Goal: Task Accomplishment & Management: Manage account settings

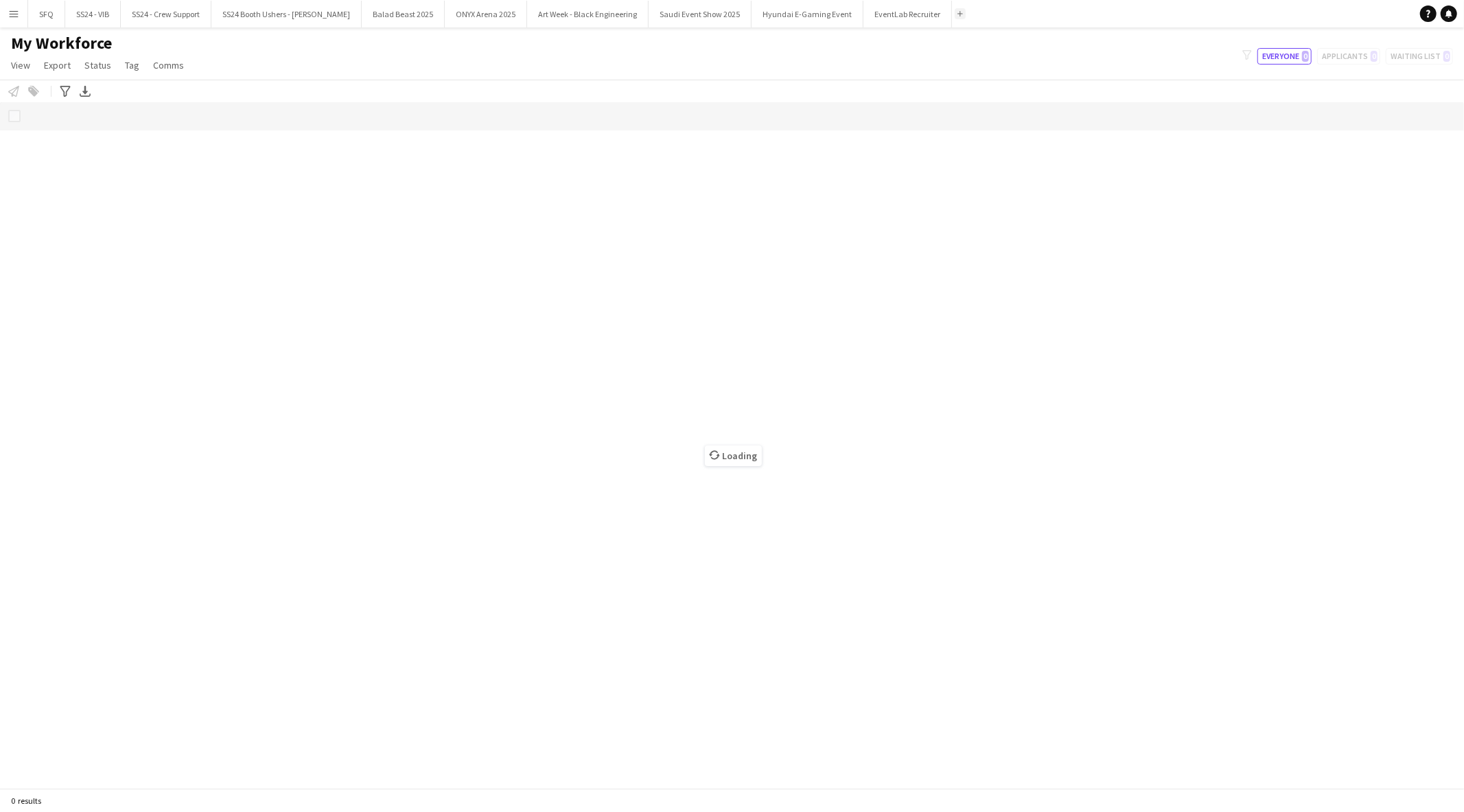
click at [958, 14] on app-icon "Add" at bounding box center [960, 13] width 6 height 6
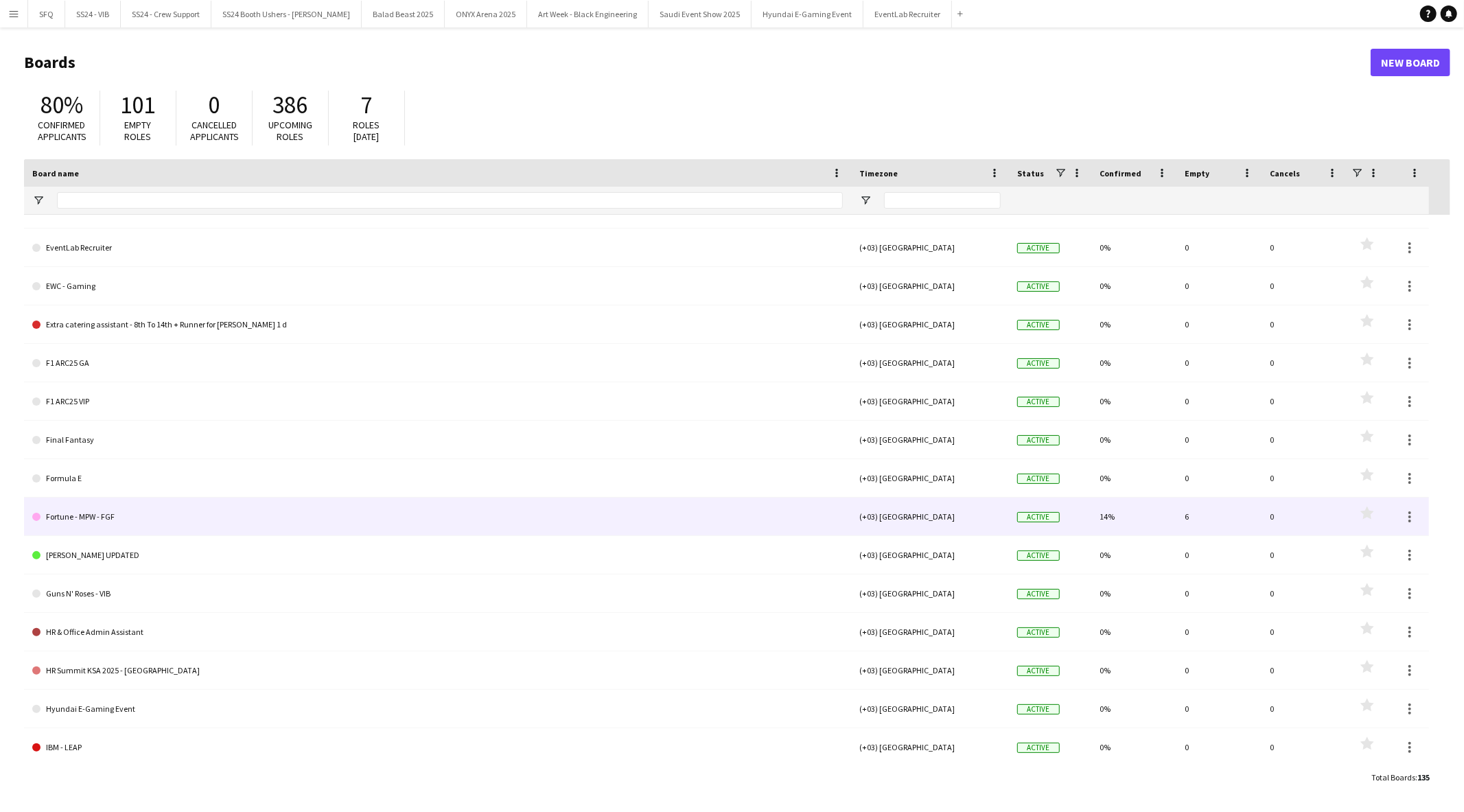
click at [159, 525] on link "Fortune - MPW - FGF" at bounding box center [438, 516] width 811 height 39
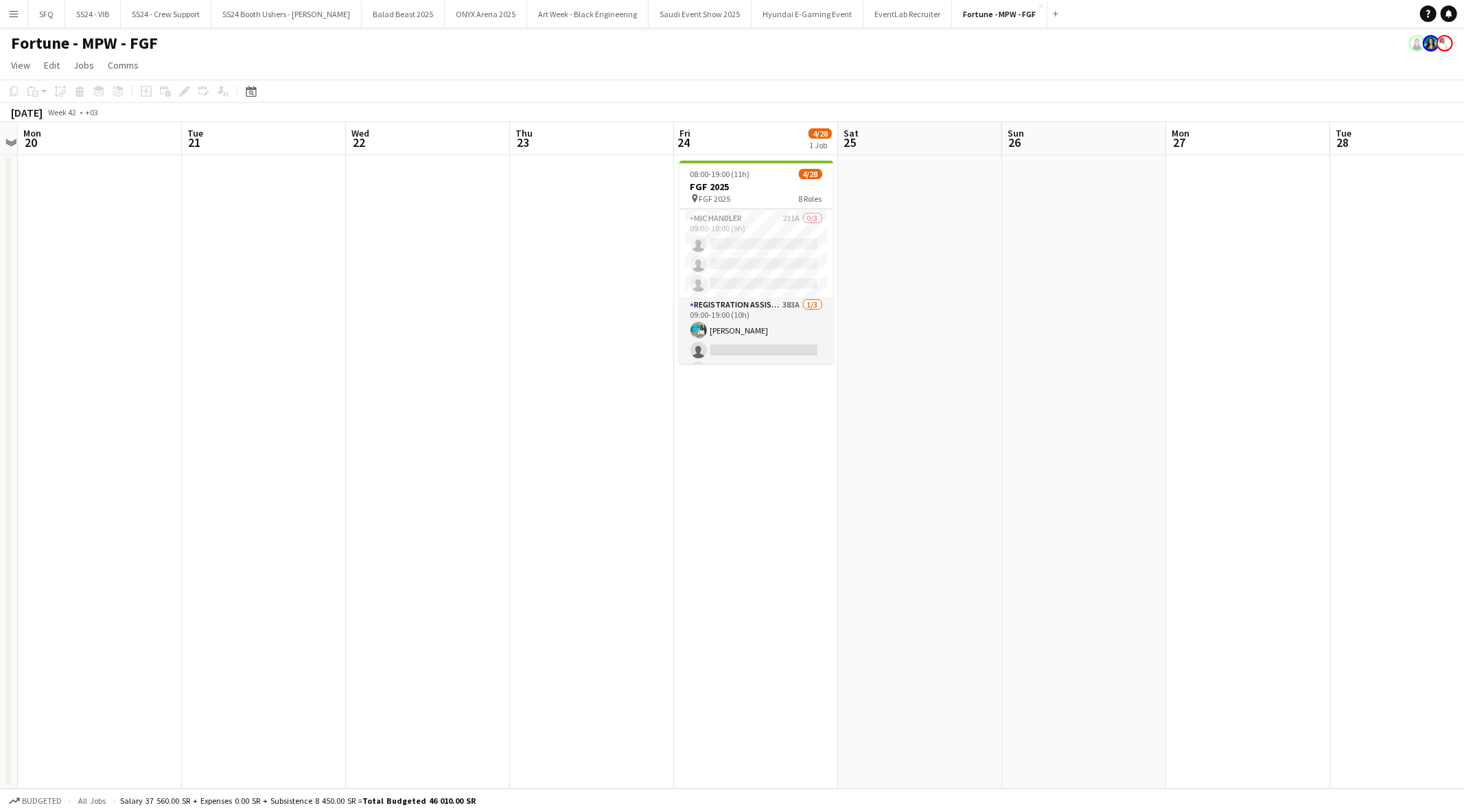
click at [722, 279] on app-card-role "Mic Handler 231A 0/3 09:00-18:00 (9h) single-neutral-actions single-neutral-act…" at bounding box center [756, 254] width 154 height 87
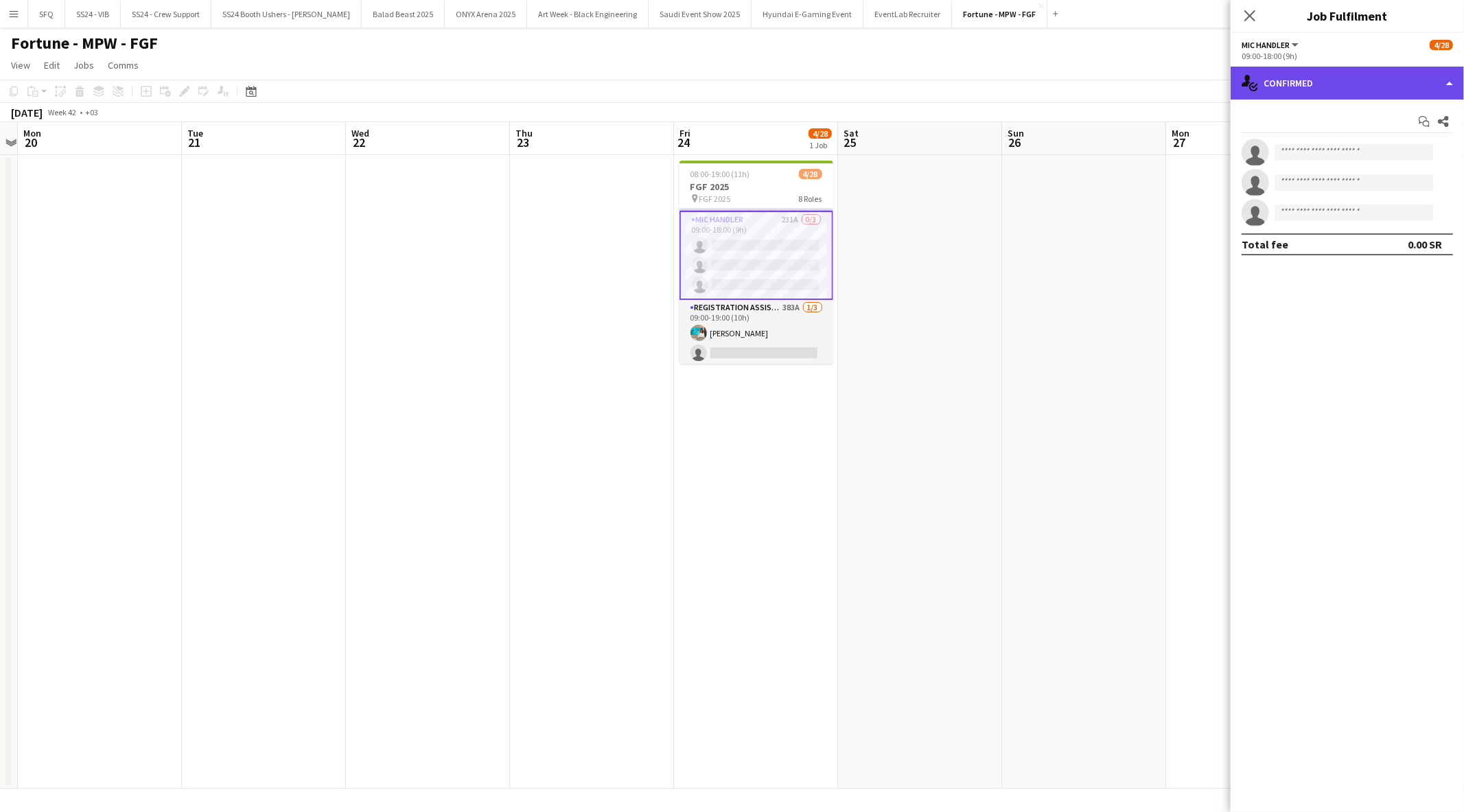
click at [1369, 88] on div "single-neutral-actions-check-2 Confirmed" at bounding box center [1347, 83] width 233 height 33
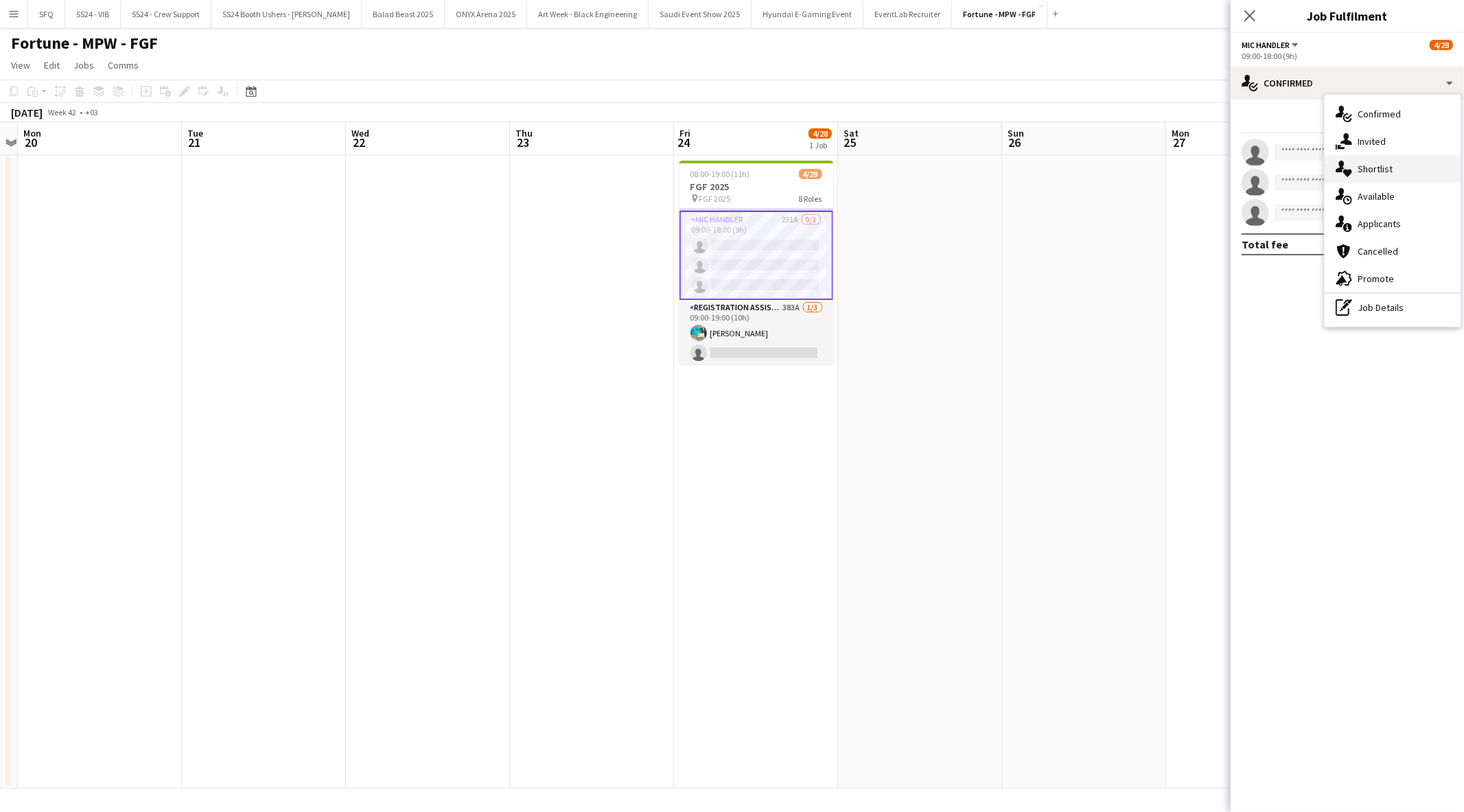
click at [1399, 169] on div "single-neutral-actions-heart Shortlist" at bounding box center [1393, 169] width 136 height 28
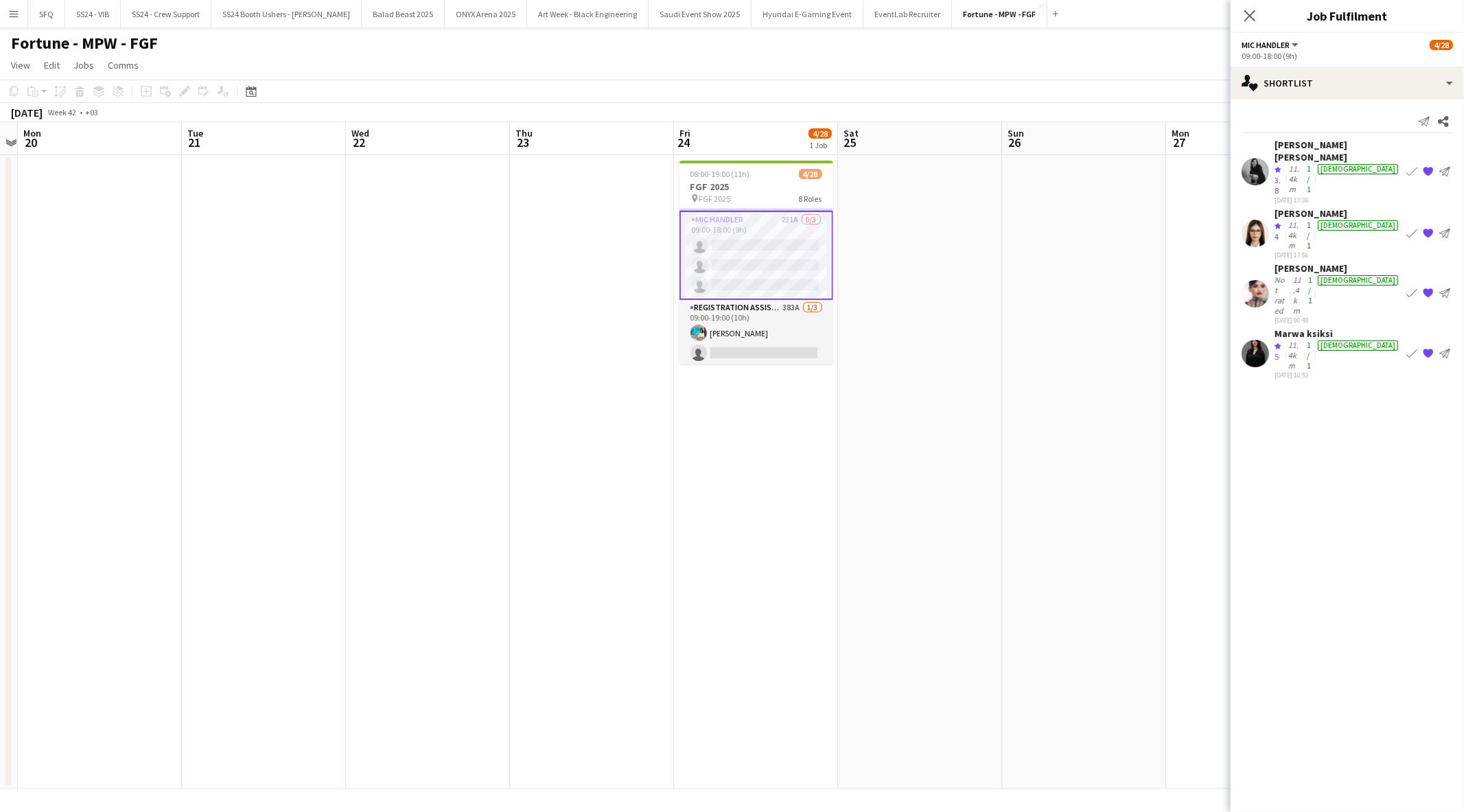
click at [1299, 262] on div "[PERSON_NAME]" at bounding box center [1338, 268] width 126 height 13
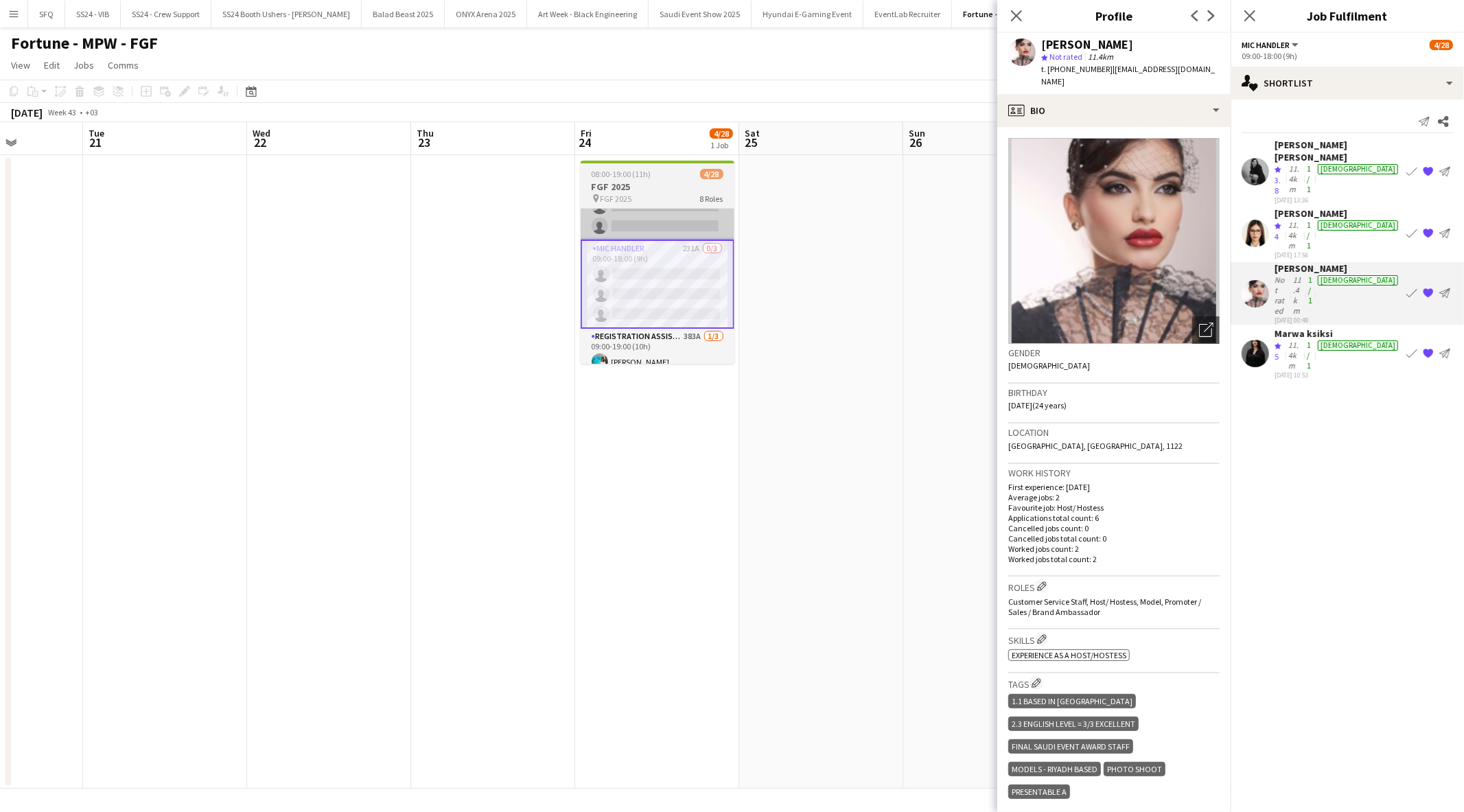
scroll to position [0, 406]
click at [674, 191] on h3 "FGF 2025" at bounding box center [660, 187] width 154 height 13
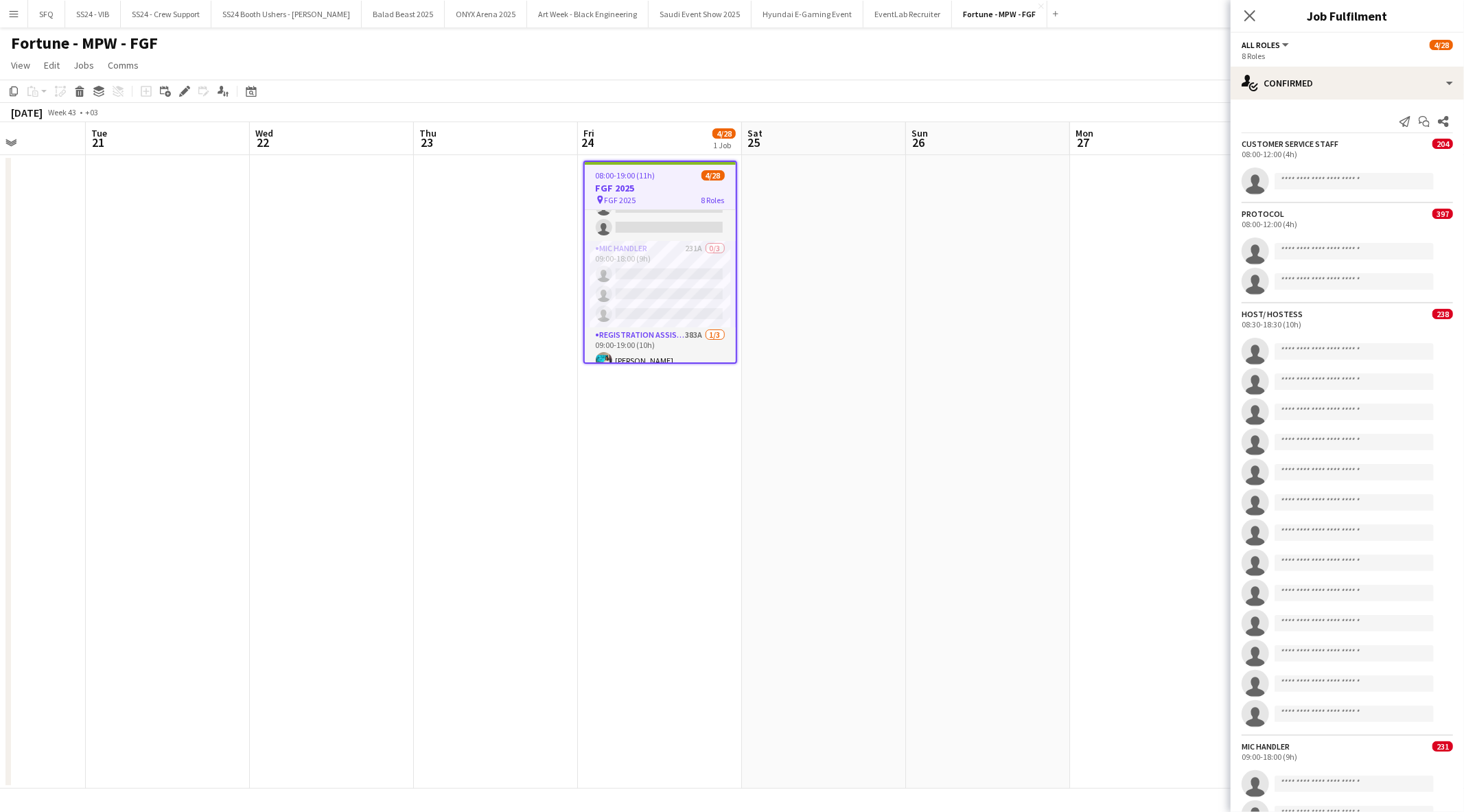
click at [674, 191] on h3 "FGF 2025" at bounding box center [659, 188] width 151 height 13
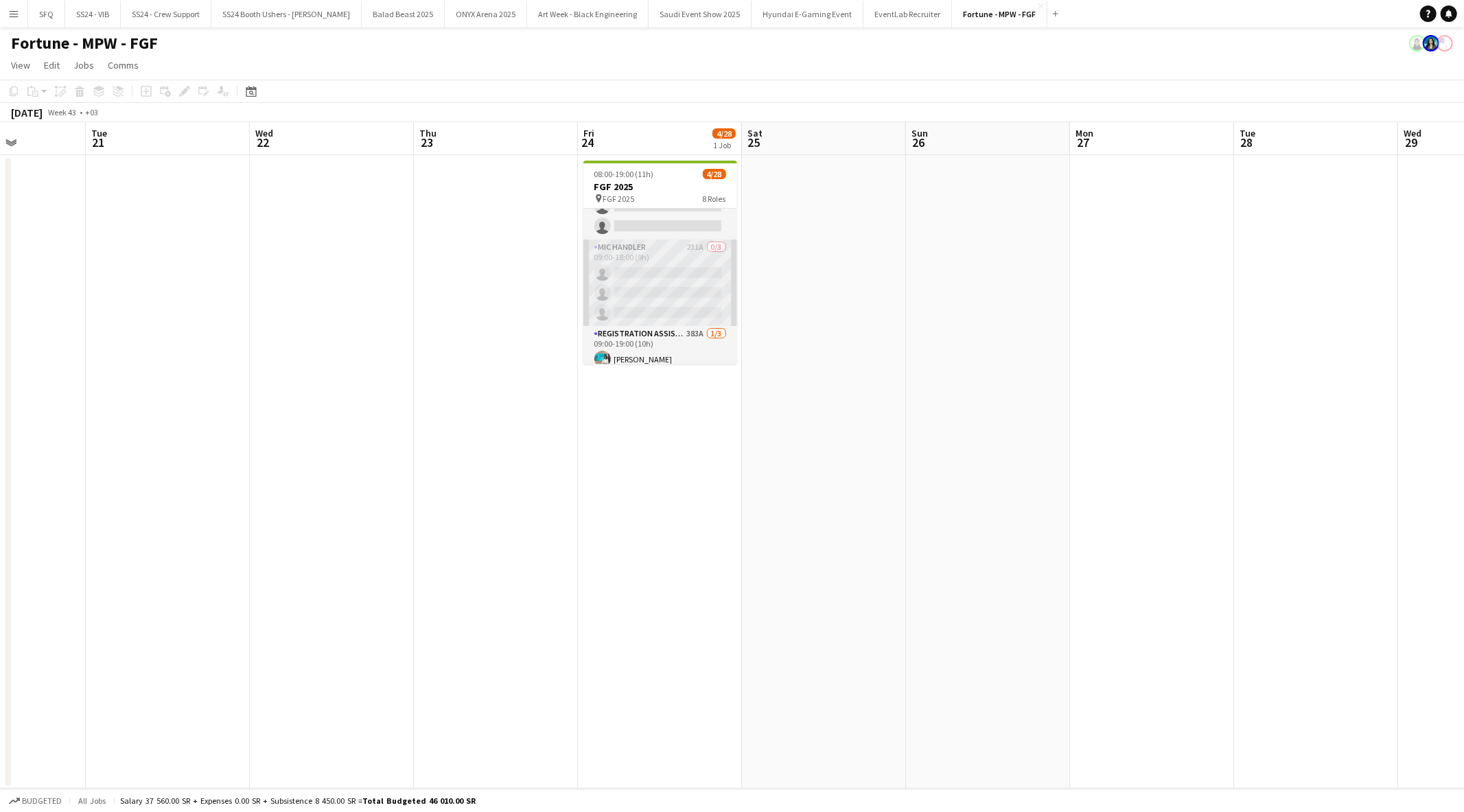
click at [663, 297] on app-card-role "Mic Handler 231A 0/3 09:00-18:00 (9h) single-neutral-actions single-neutral-act…" at bounding box center [660, 283] width 154 height 87
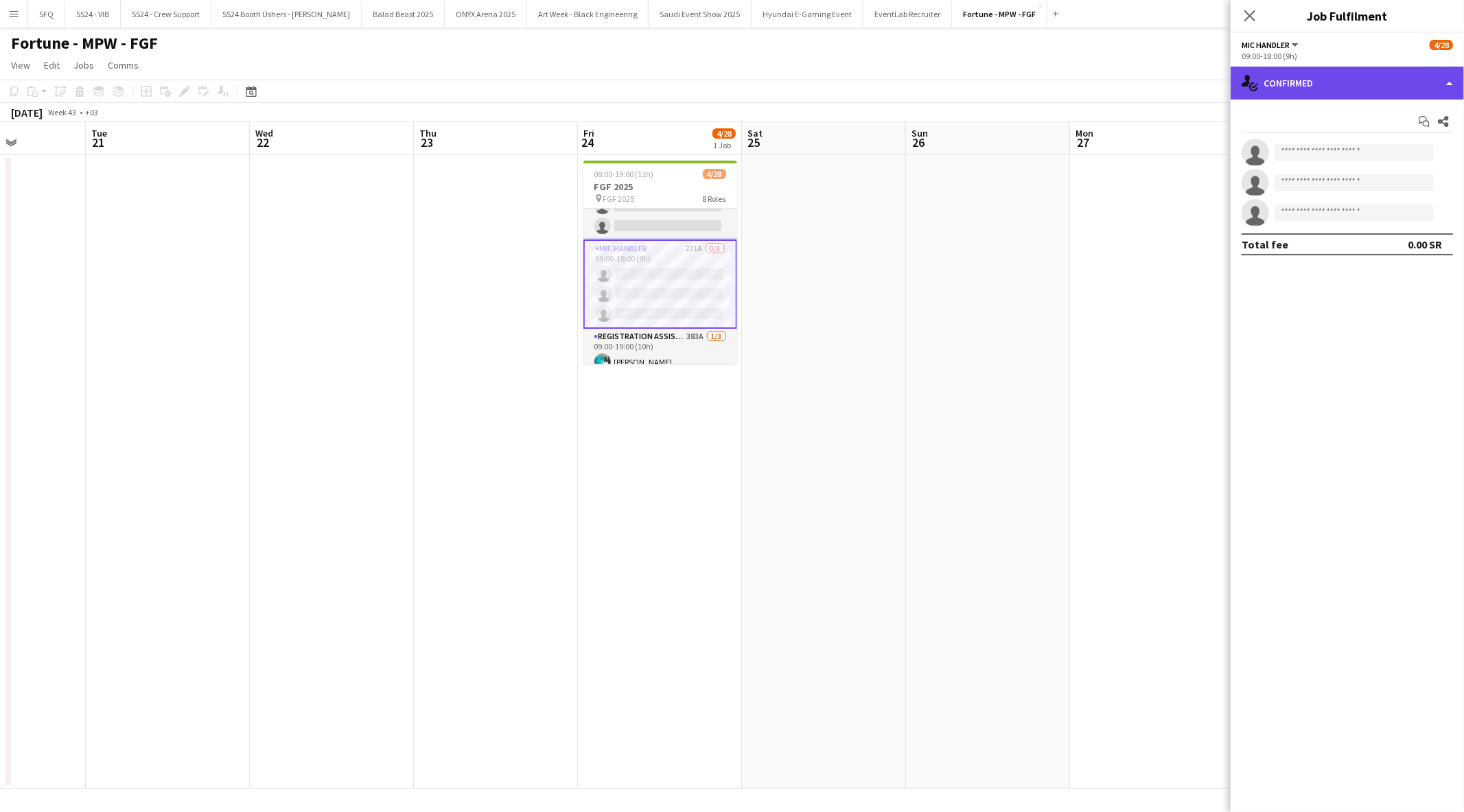
click at [1320, 76] on div "single-neutral-actions-check-2 Confirmed" at bounding box center [1347, 83] width 233 height 33
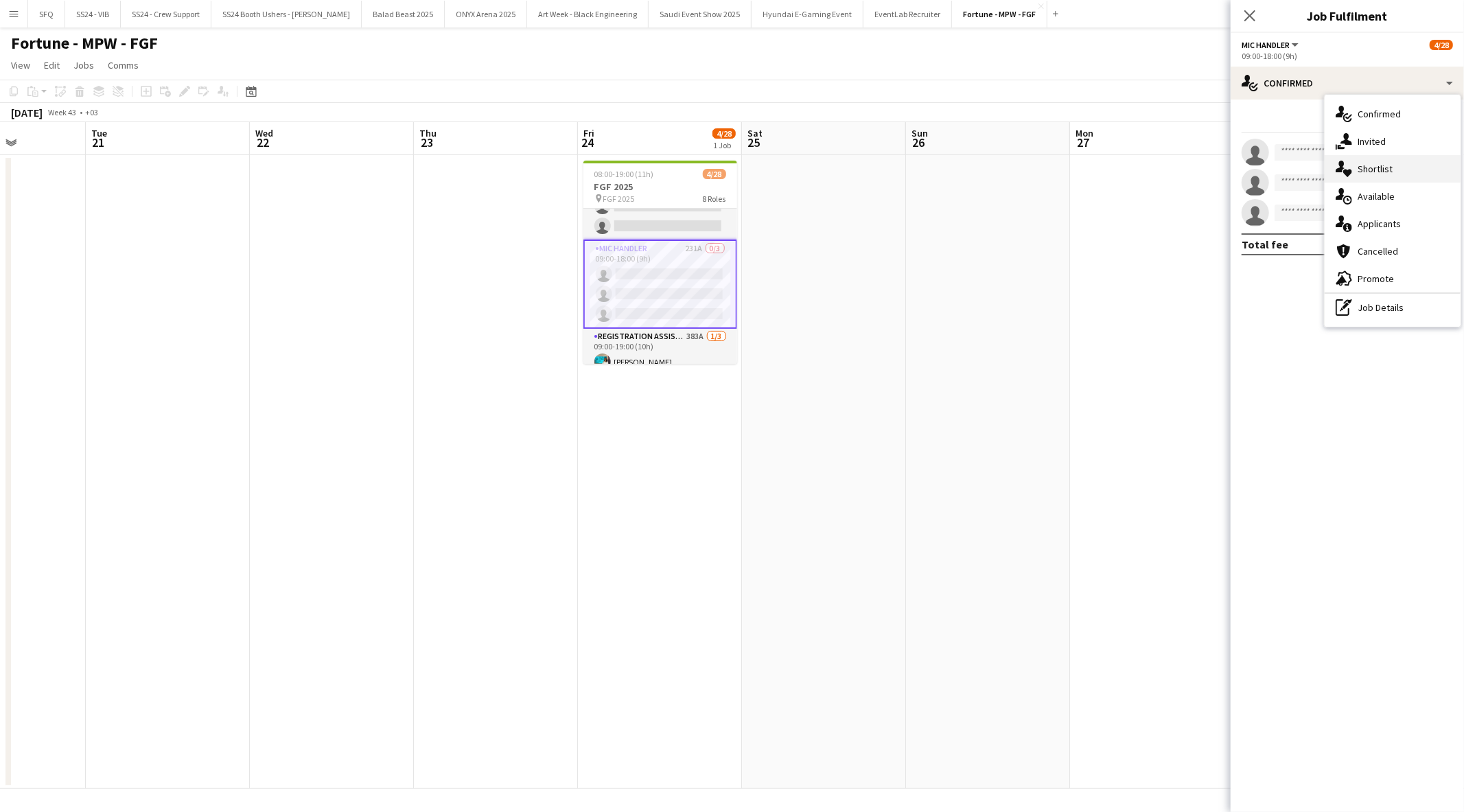
click at [1360, 175] on div "single-neutral-actions-heart Shortlist" at bounding box center [1393, 169] width 136 height 28
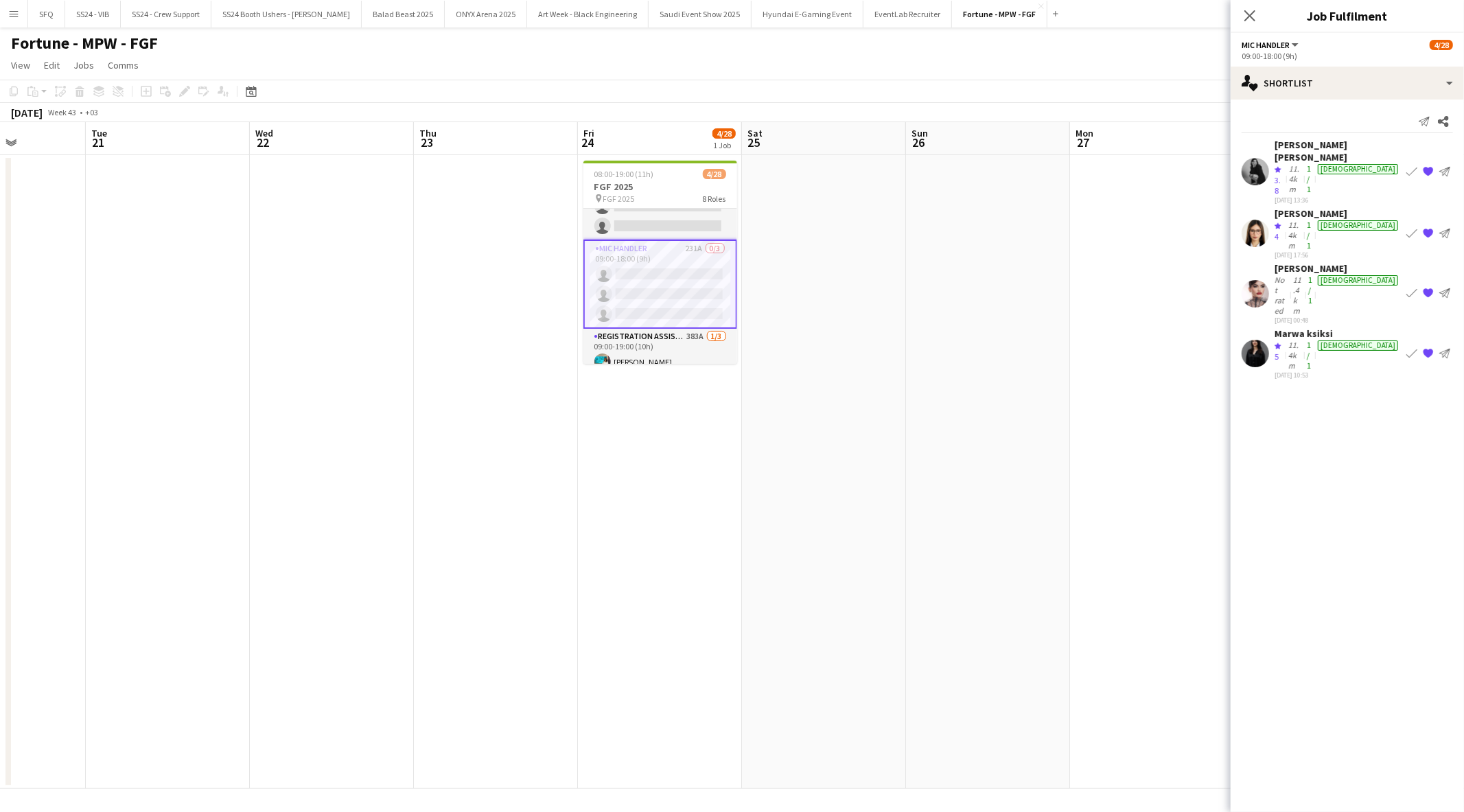
click at [622, 262] on app-card-role "Mic Handler 231A 0/3 09:00-18:00 (9h) single-neutral-actions single-neutral-act…" at bounding box center [660, 284] width 154 height 89
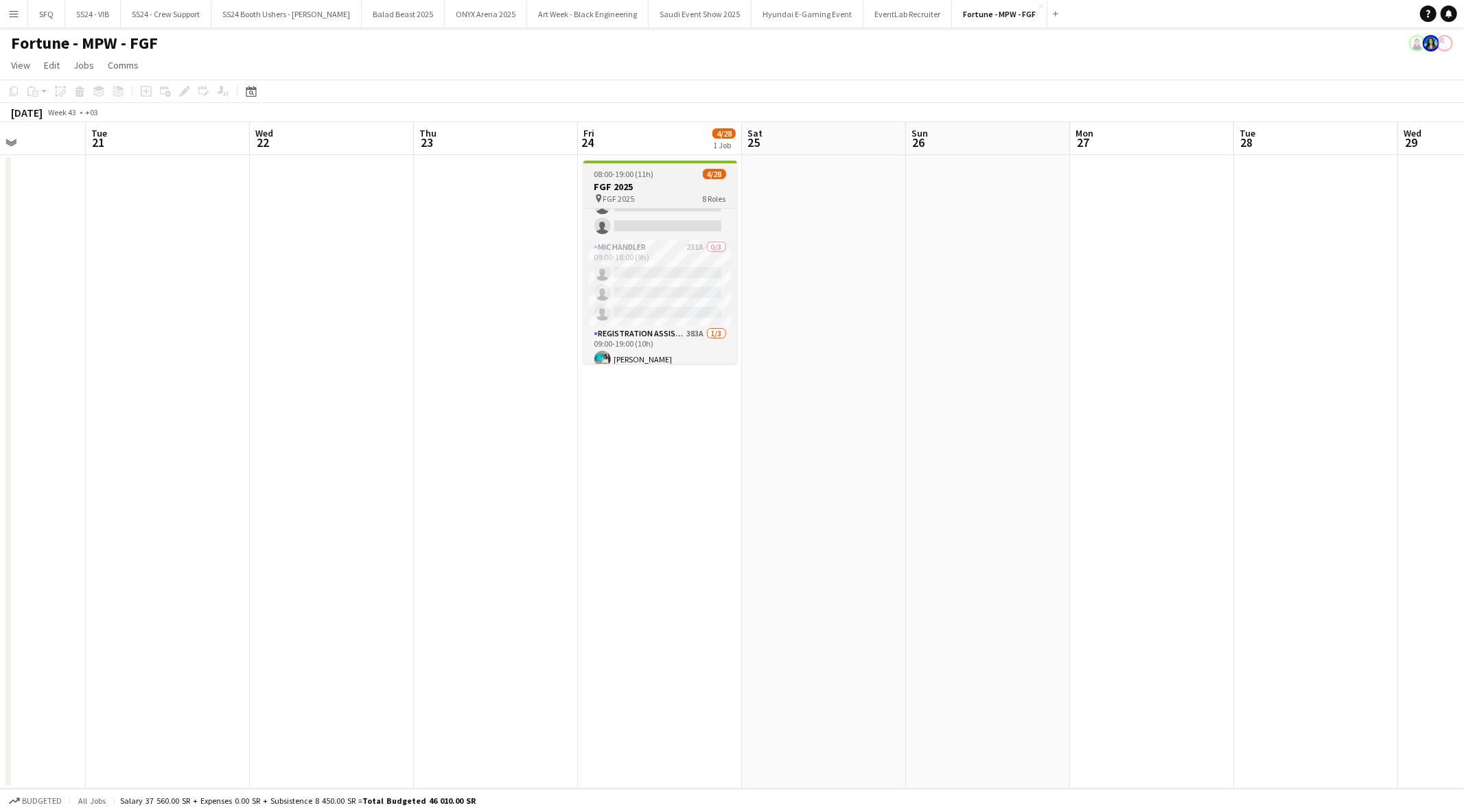
click at [614, 172] on span "08:00-19:00 (11h)" at bounding box center [625, 173] width 60 height 10
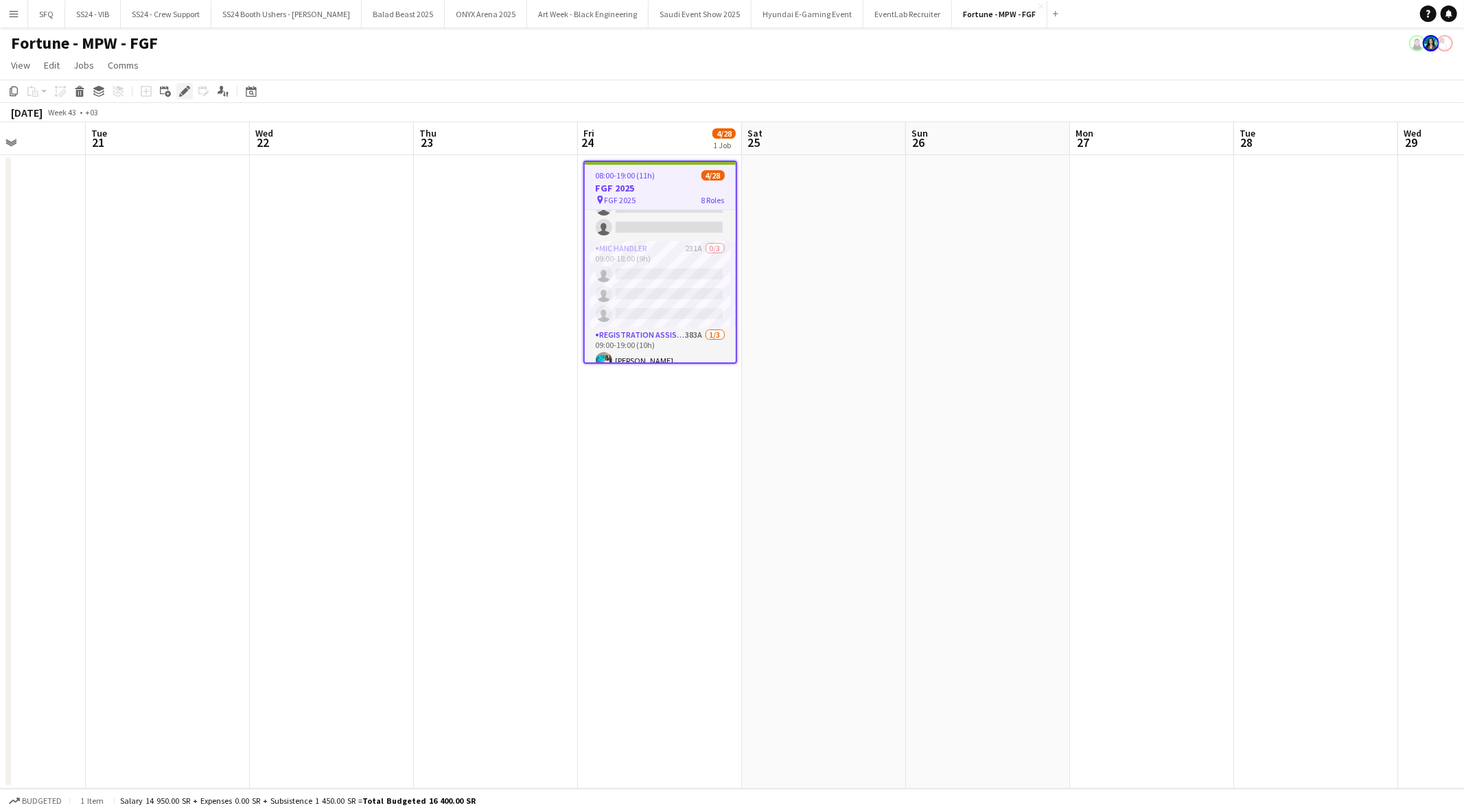
click at [186, 97] on icon "Edit" at bounding box center [185, 91] width 11 height 11
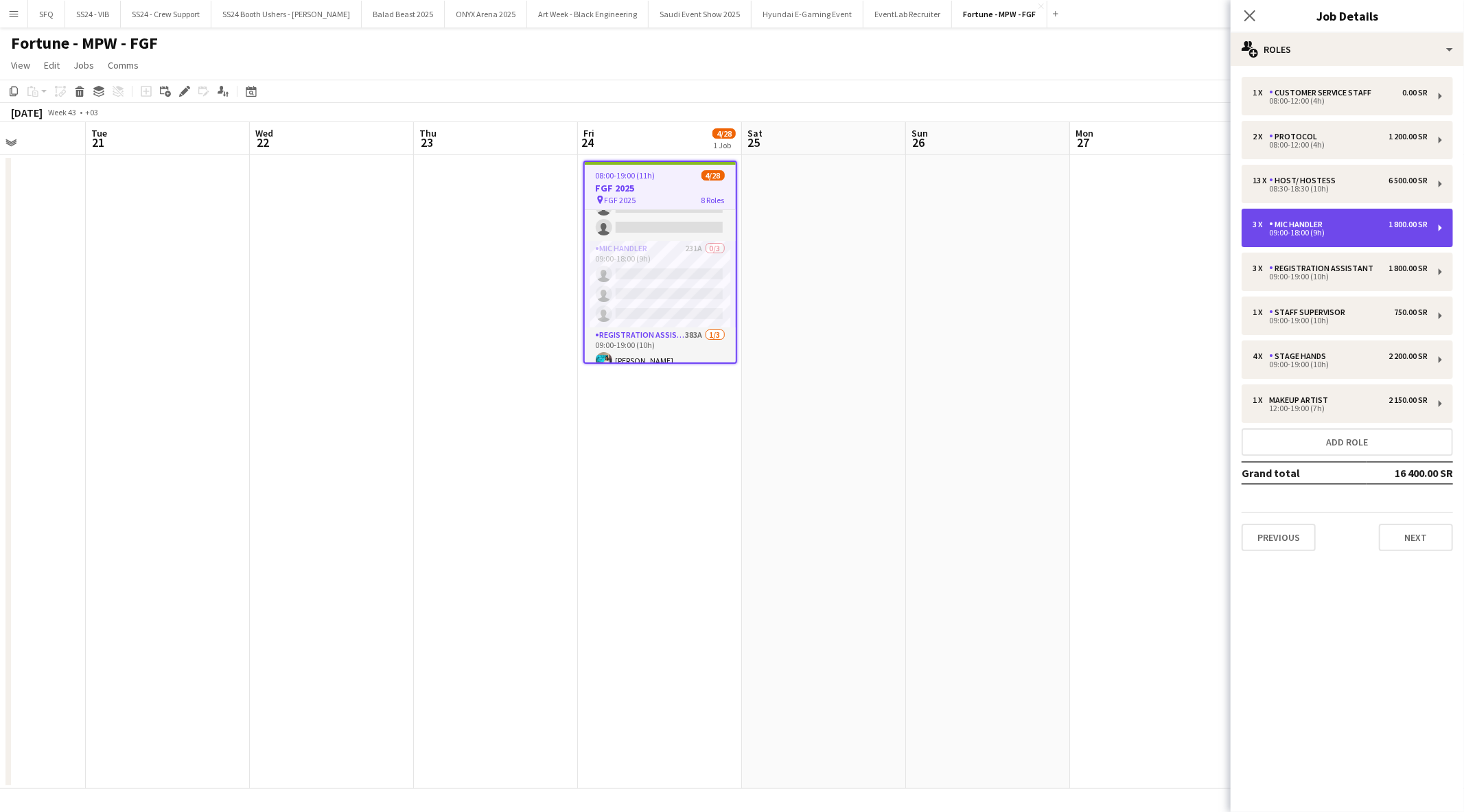
click at [1354, 226] on div "3 x Mic Handler 1 800.00 SR" at bounding box center [1340, 224] width 175 height 9
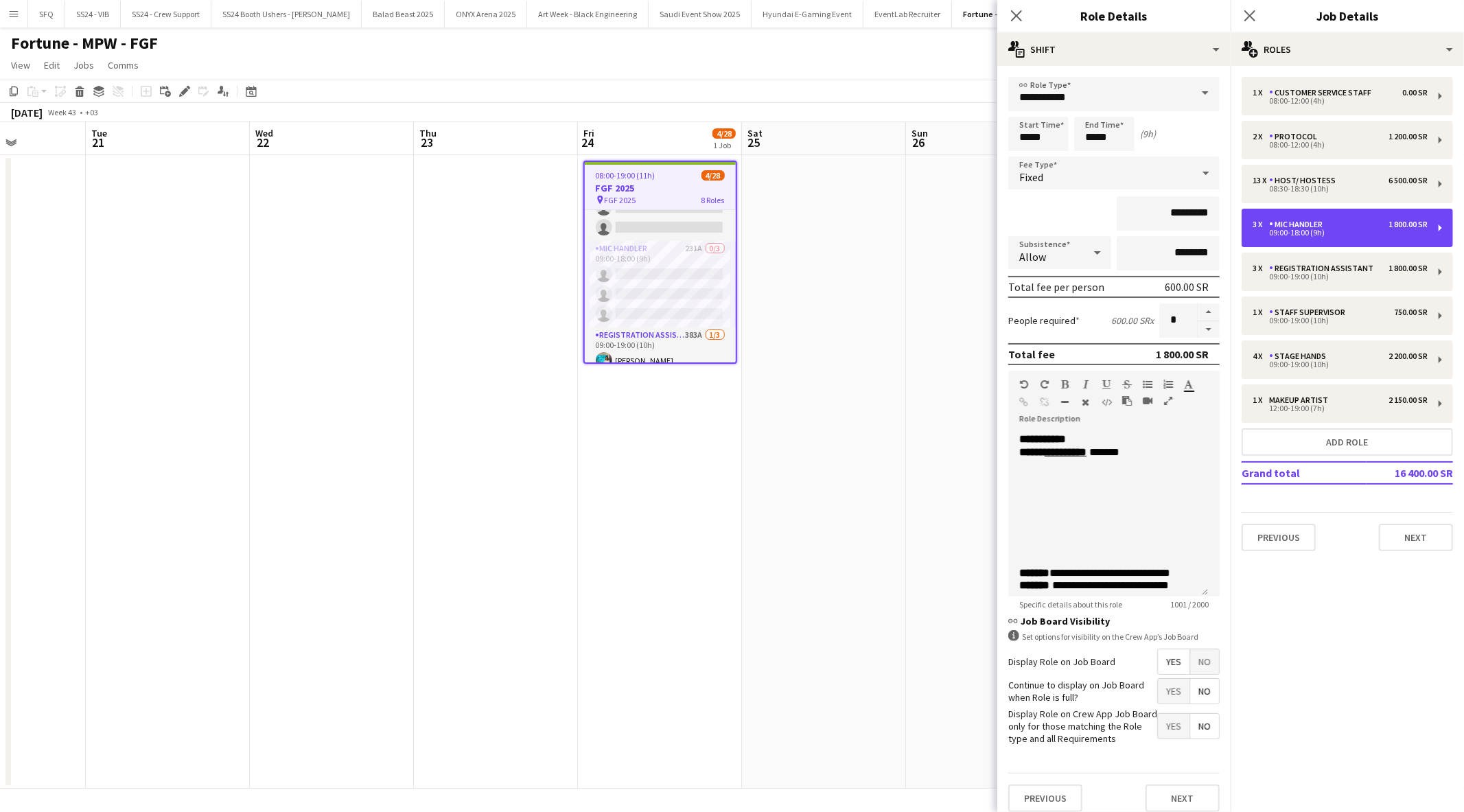
scroll to position [456, 0]
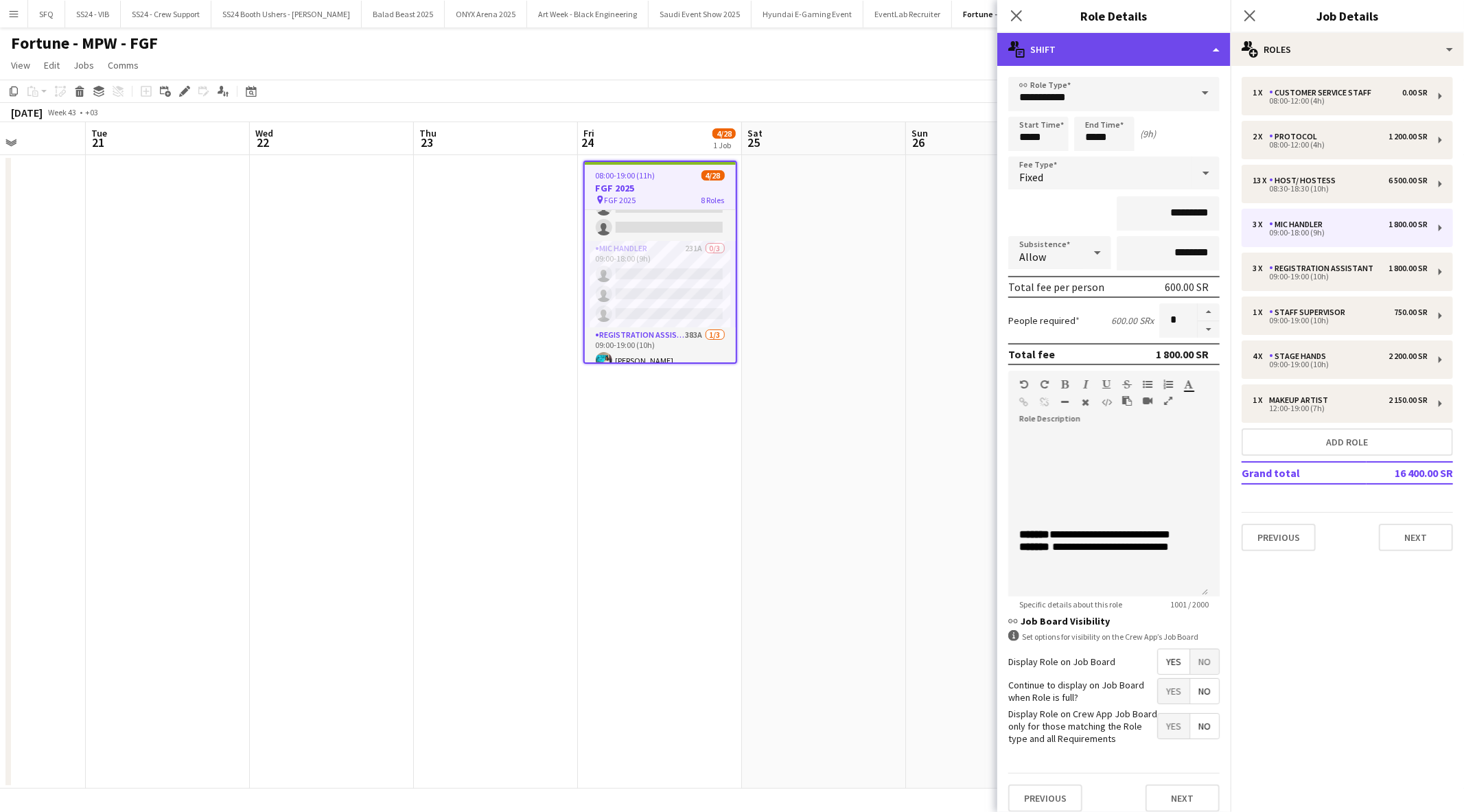
click at [1031, 39] on div "multiple-actions-text Shift" at bounding box center [1115, 50] width 233 height 33
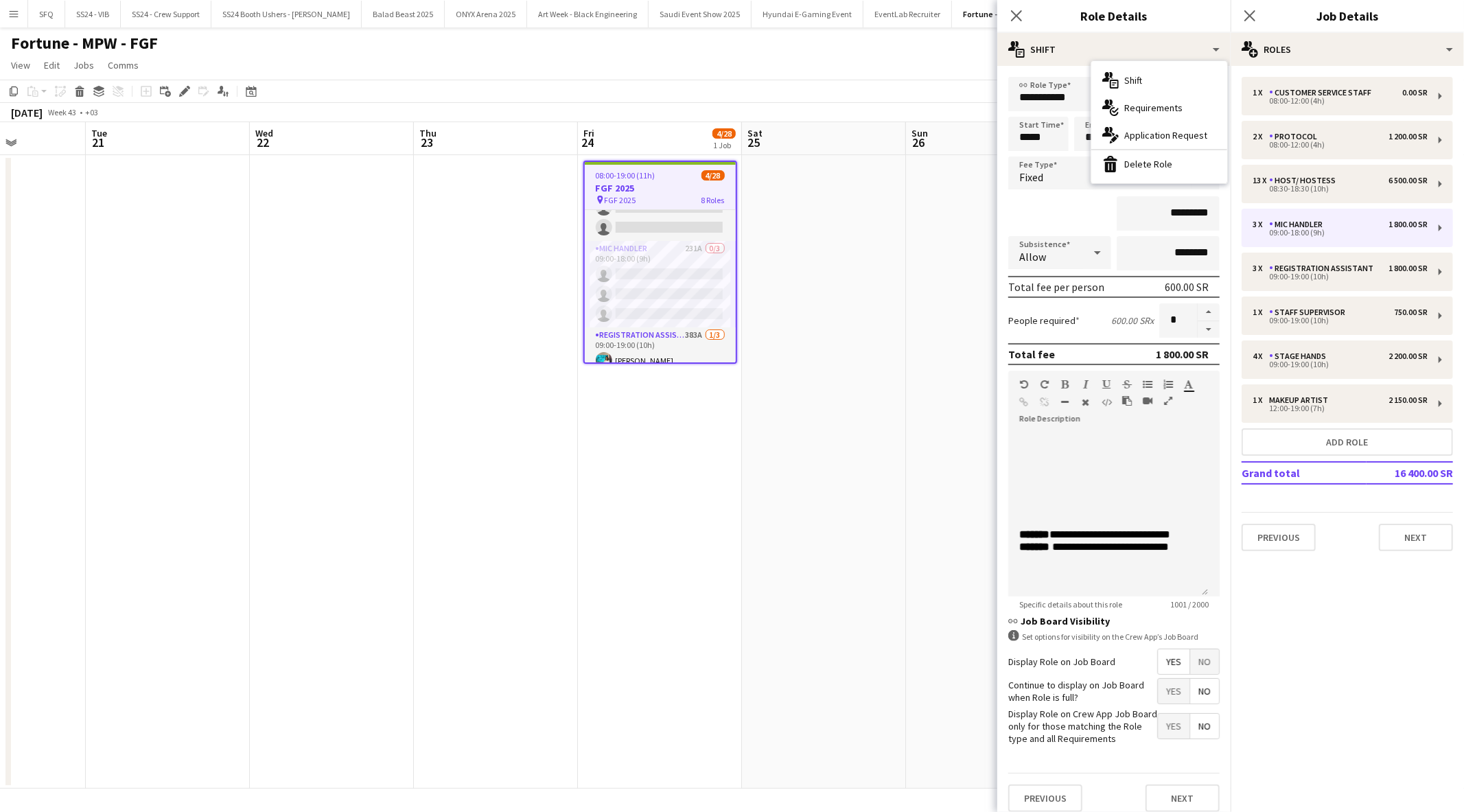
click at [1098, 766] on form "**********" at bounding box center [1115, 449] width 233 height 746
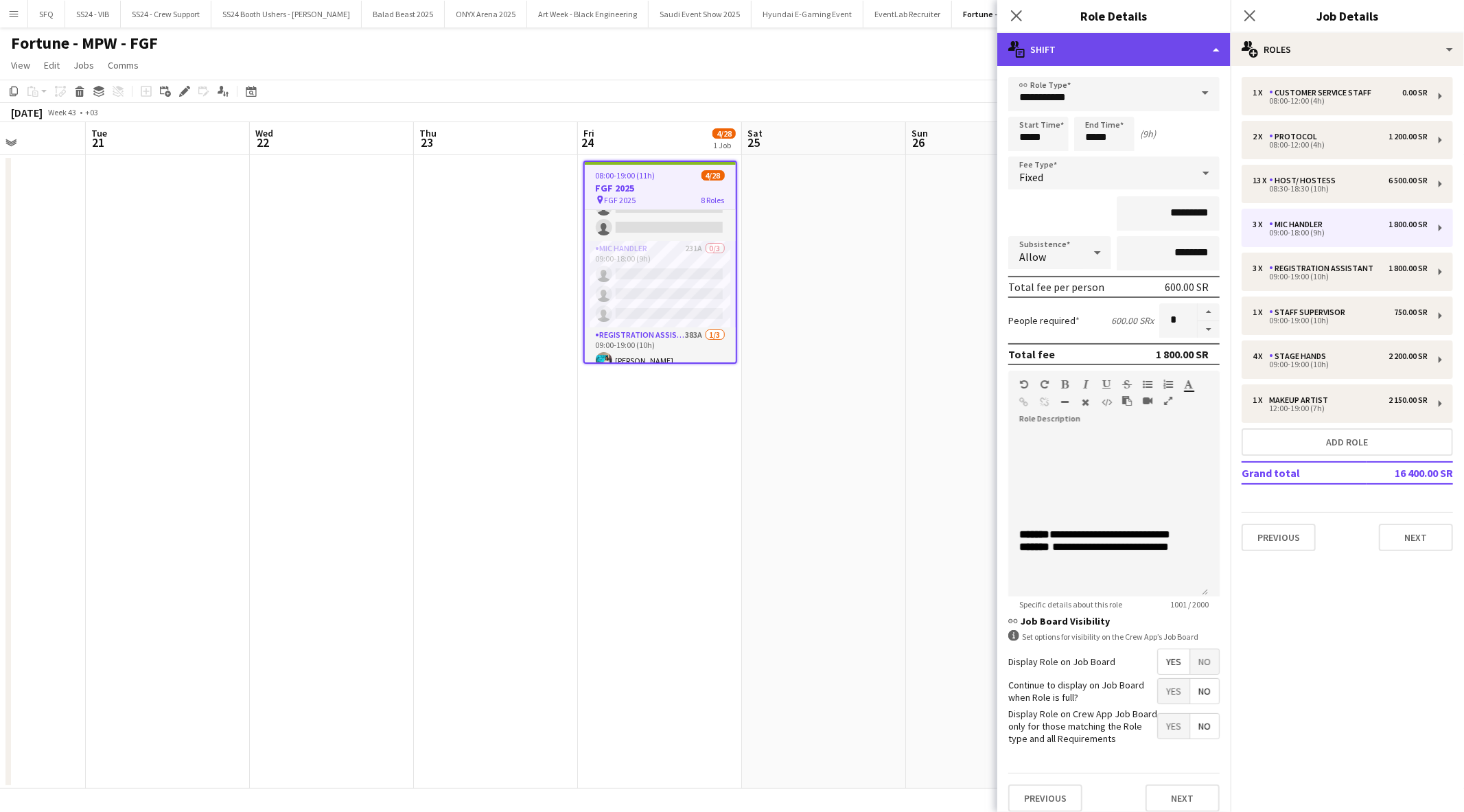
click at [1167, 53] on div "multiple-actions-text Shift" at bounding box center [1115, 50] width 233 height 33
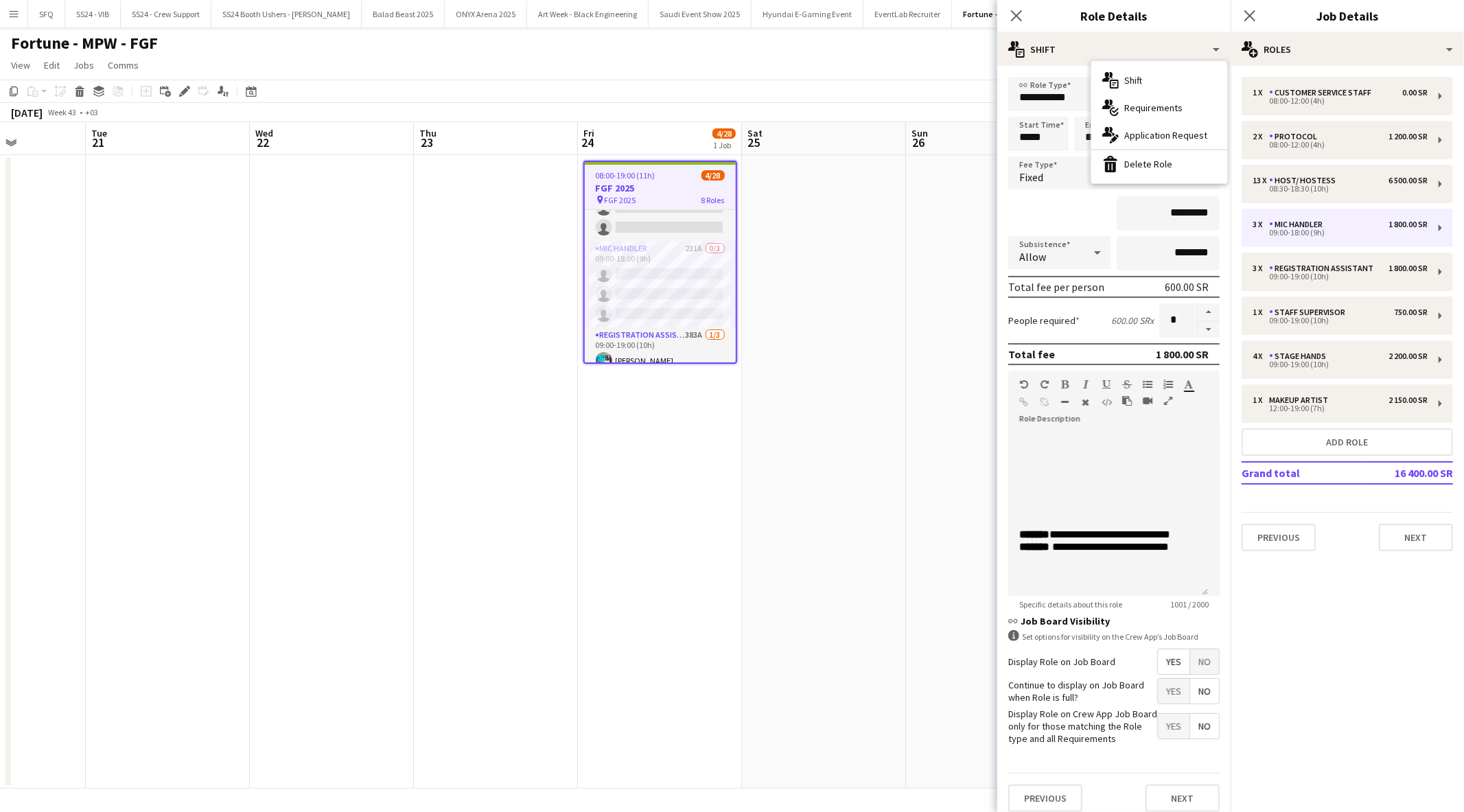
click at [1086, 9] on h3 "Role Details" at bounding box center [1115, 16] width 233 height 18
drag, startPoint x: 1014, startPoint y: 26, endPoint x: 1017, endPoint y: 18, distance: 8.5
click at [1017, 18] on div "Close pop-in" at bounding box center [1017, 16] width 39 height 32
click at [1017, 18] on icon "Close pop-in" at bounding box center [1016, 15] width 13 height 13
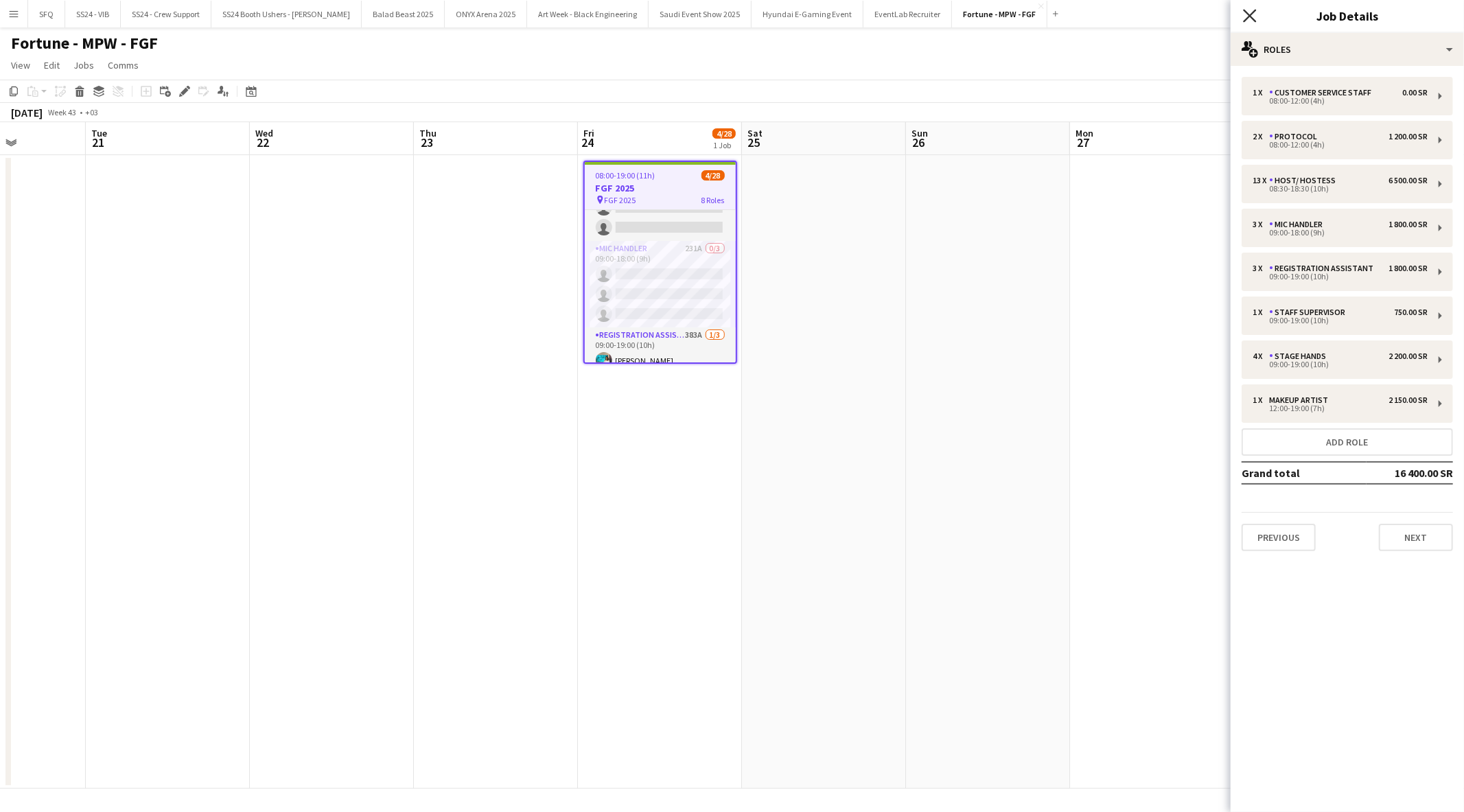
click at [1246, 15] on icon "Close pop-in" at bounding box center [1249, 15] width 13 height 13
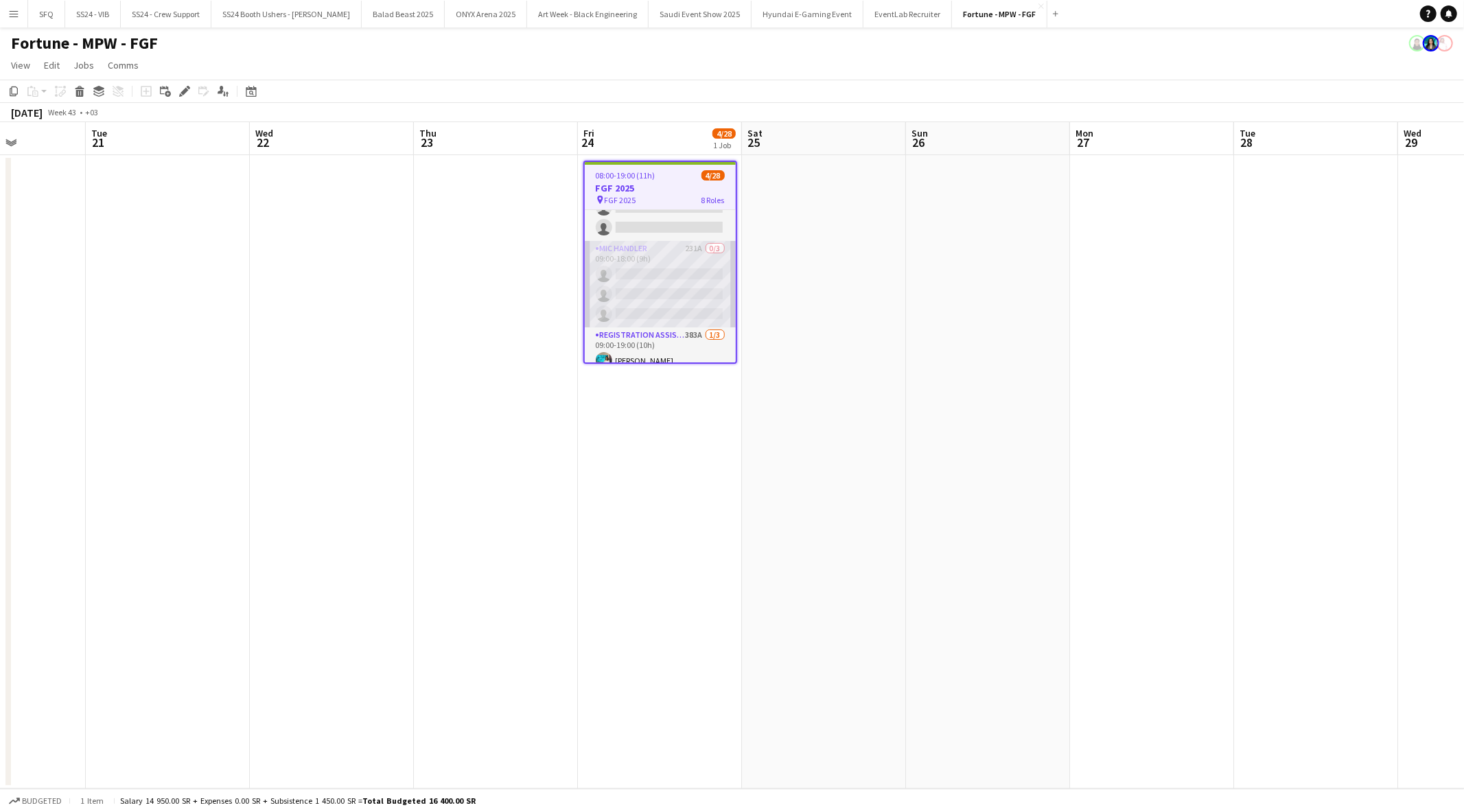
click at [667, 292] on app-card-role "Mic Handler 231A 0/3 09:00-18:00 (9h) single-neutral-actions single-neutral-act…" at bounding box center [659, 284] width 151 height 87
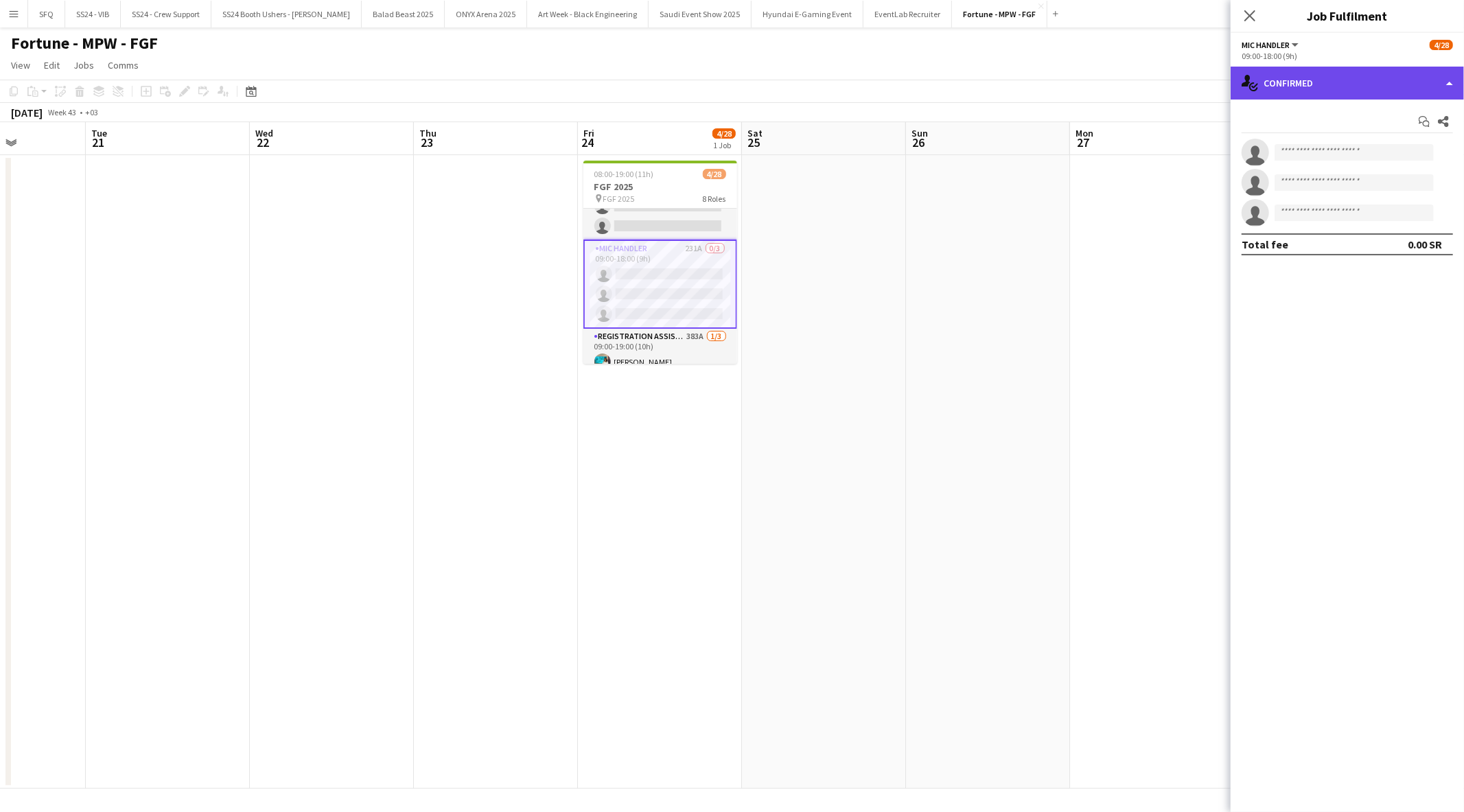
click at [1296, 72] on div "single-neutral-actions-check-2 Confirmed" at bounding box center [1347, 83] width 233 height 33
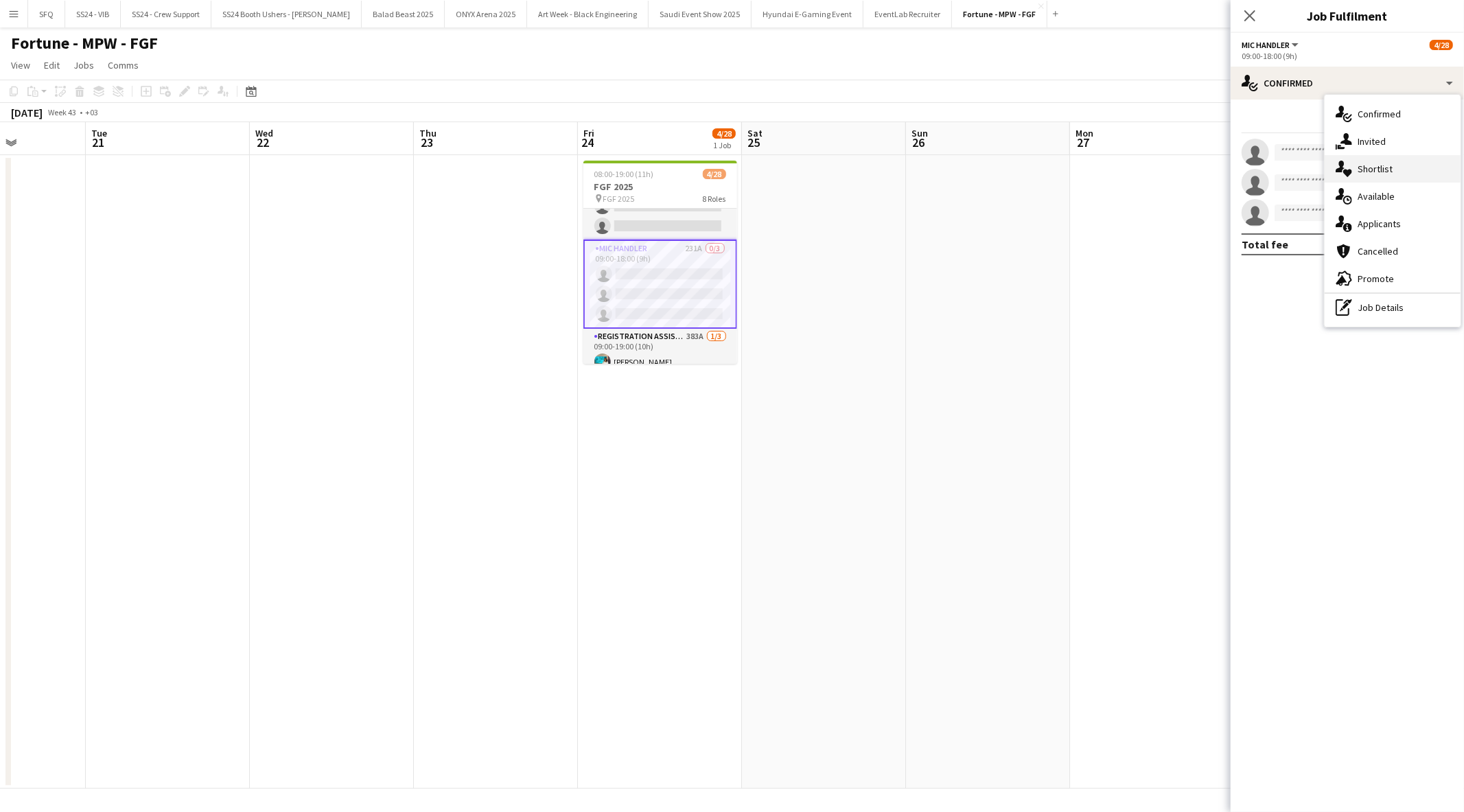
click at [1383, 169] on span "Shortlist" at bounding box center [1375, 169] width 35 height 13
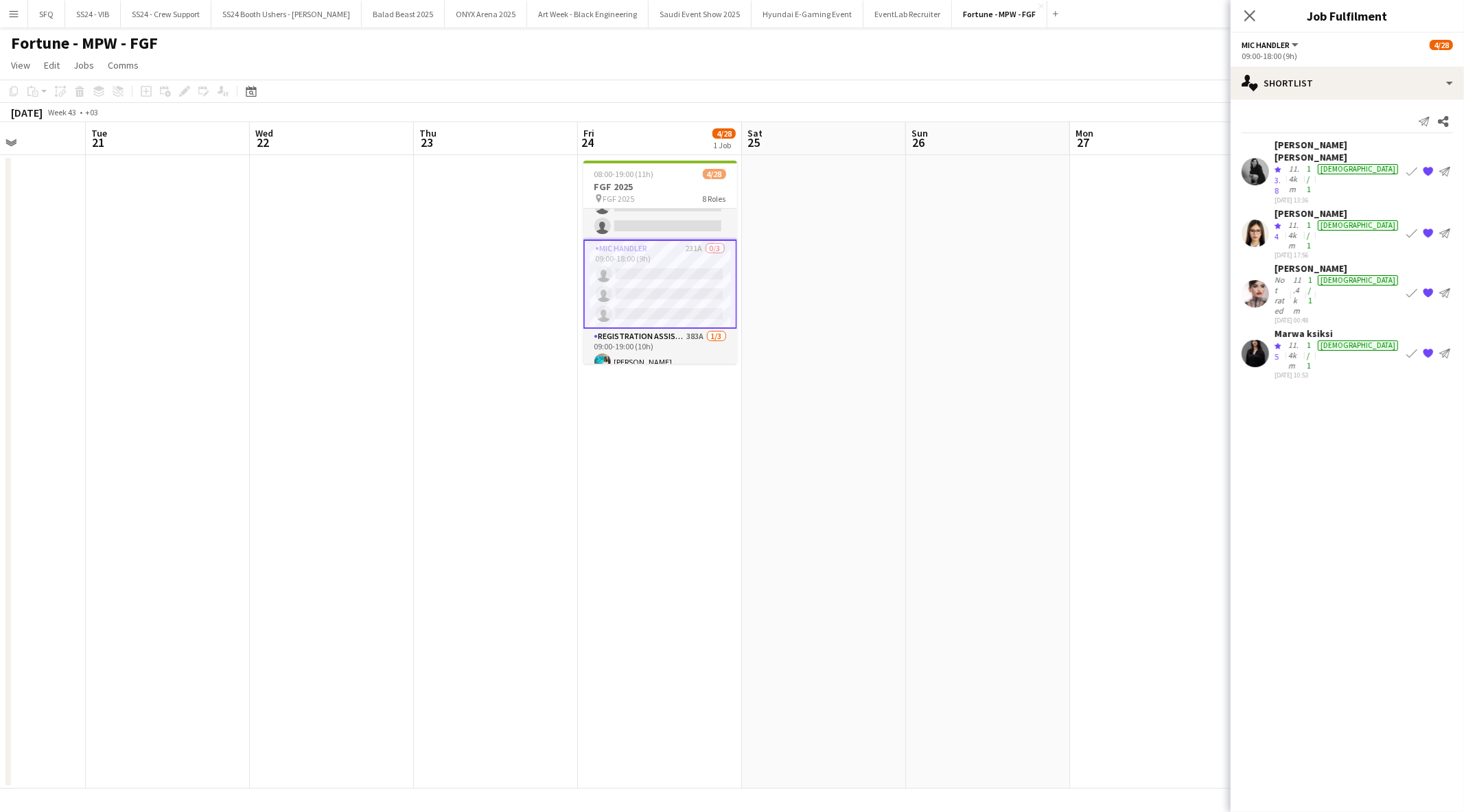
click at [1303, 262] on div "[PERSON_NAME]" at bounding box center [1338, 268] width 126 height 13
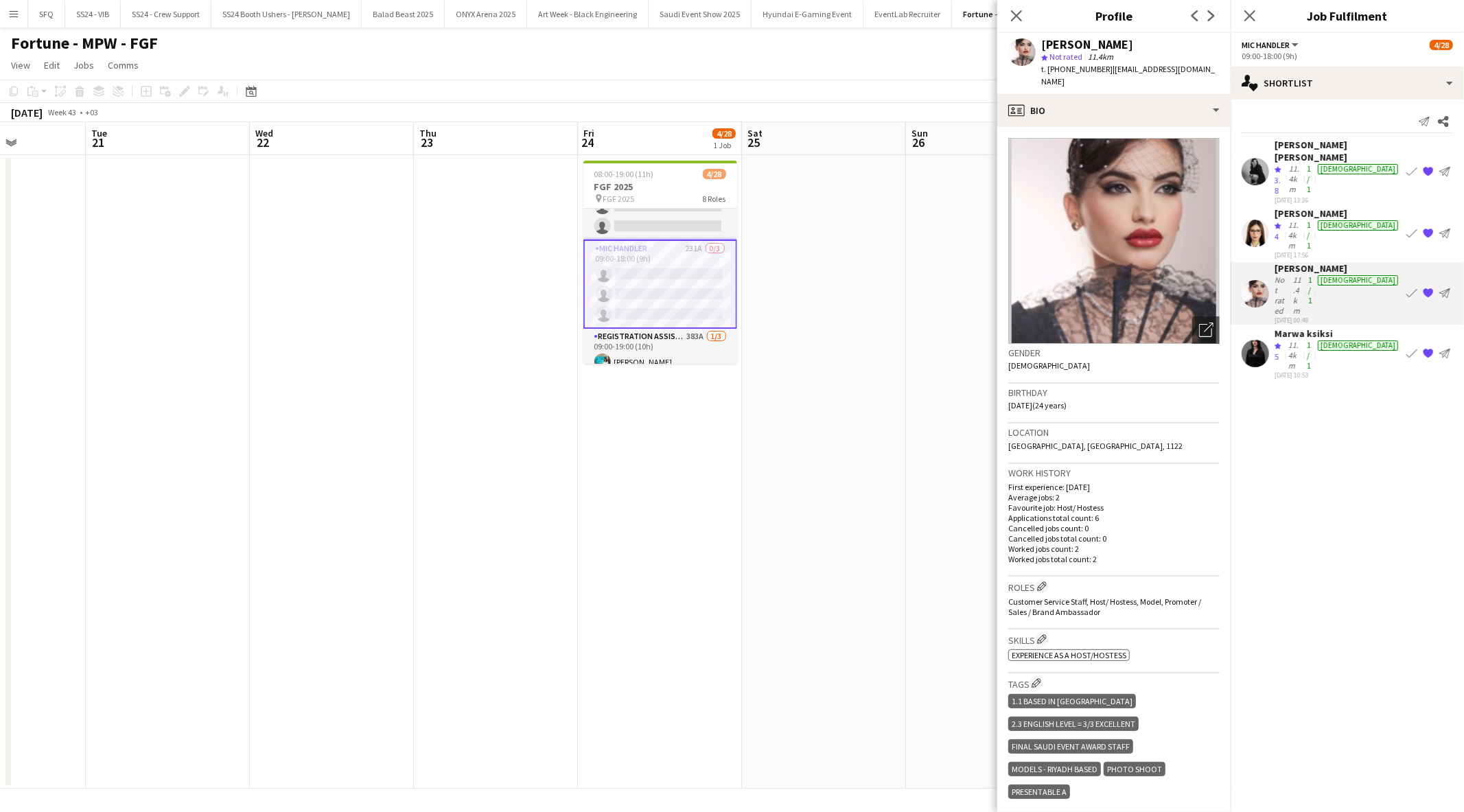
click at [1305, 219] on div "11.4km" at bounding box center [1294, 234] width 18 height 31
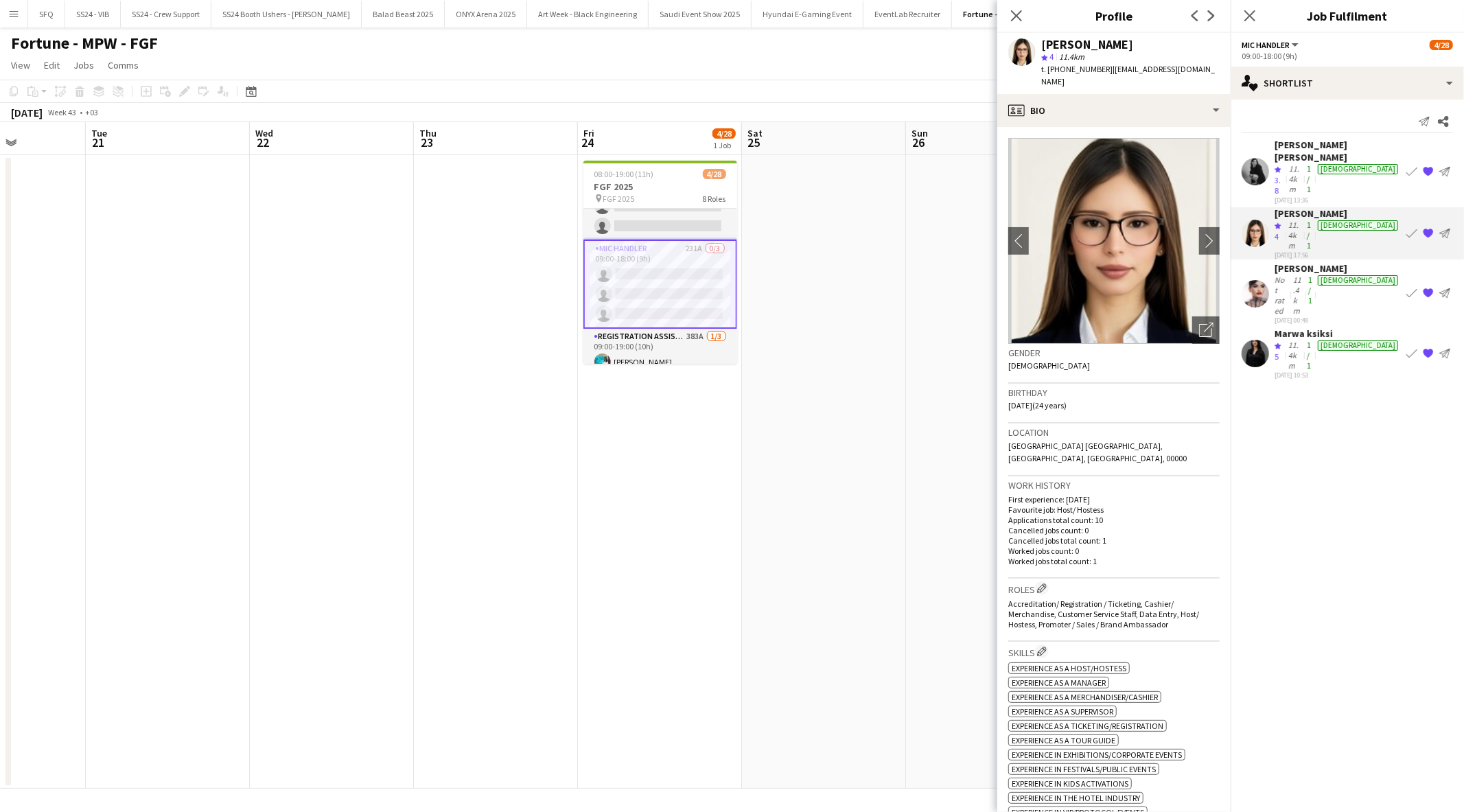
click at [1305, 163] on div "11.4km" at bounding box center [1295, 179] width 18 height 32
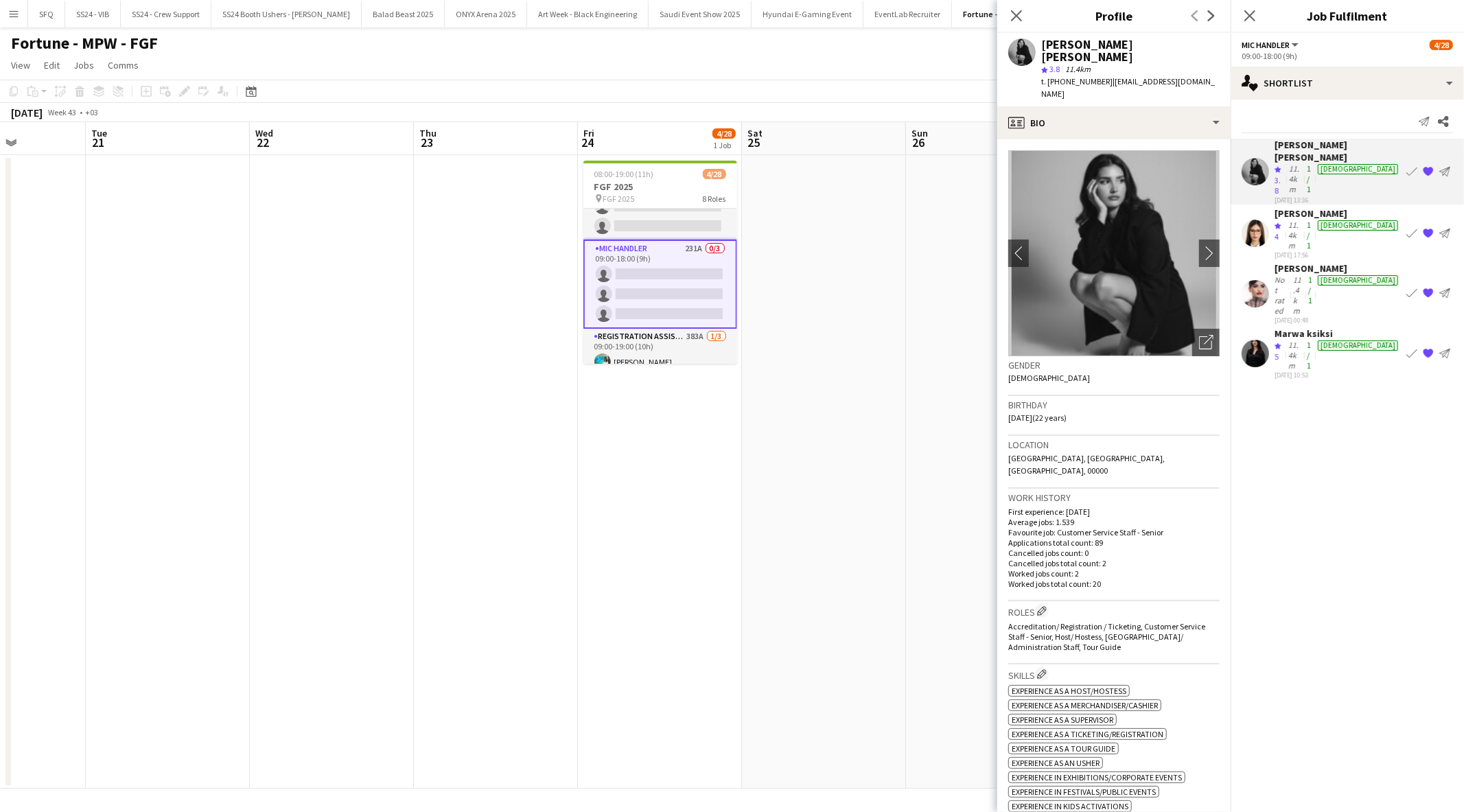
click at [1305, 207] on div "[PERSON_NAME]" at bounding box center [1338, 214] width 126 height 13
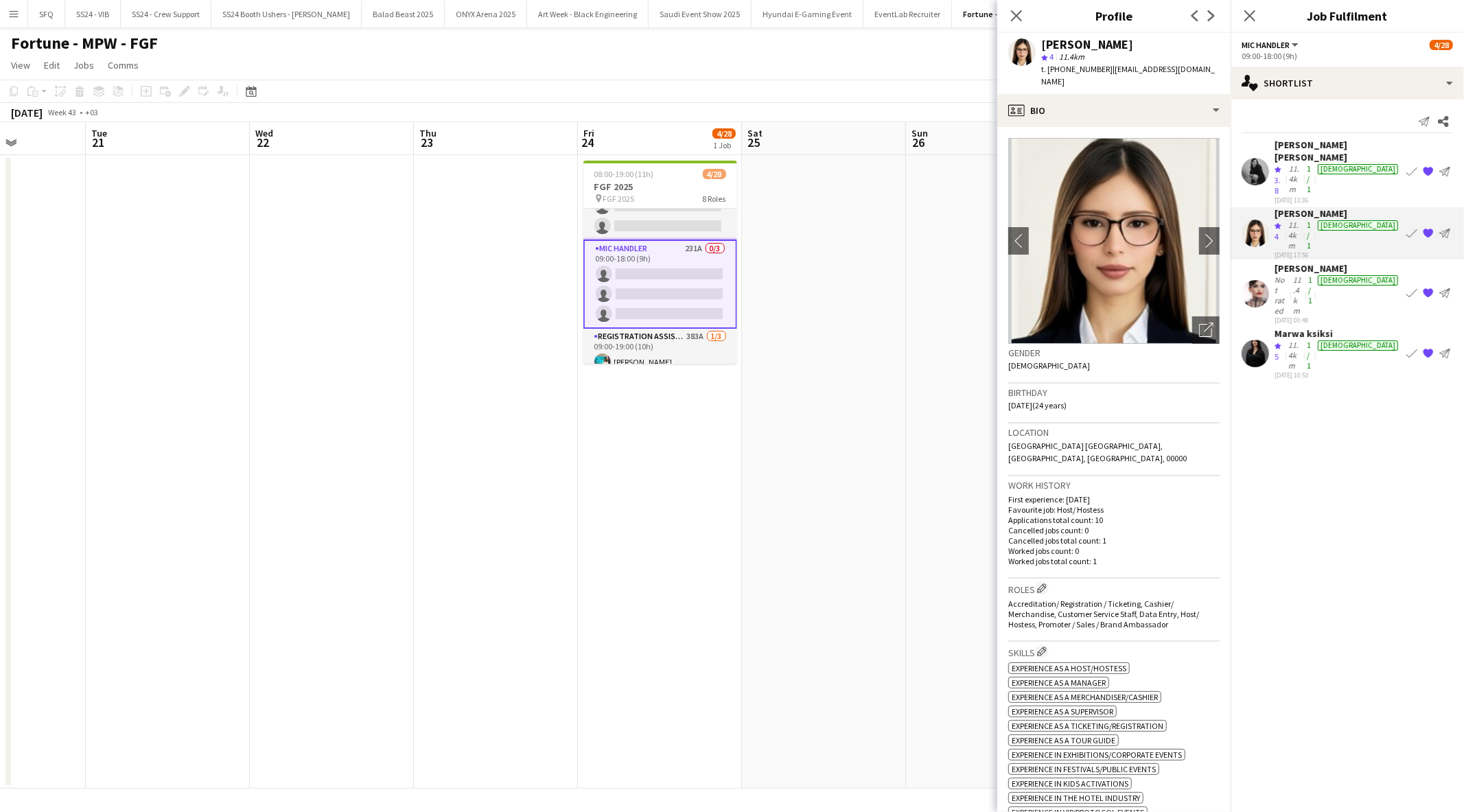
click at [616, 273] on app-card-role "Mic Handler 231A 0/3 09:00-18:00 (9h) single-neutral-actions single-neutral-act…" at bounding box center [660, 284] width 154 height 89
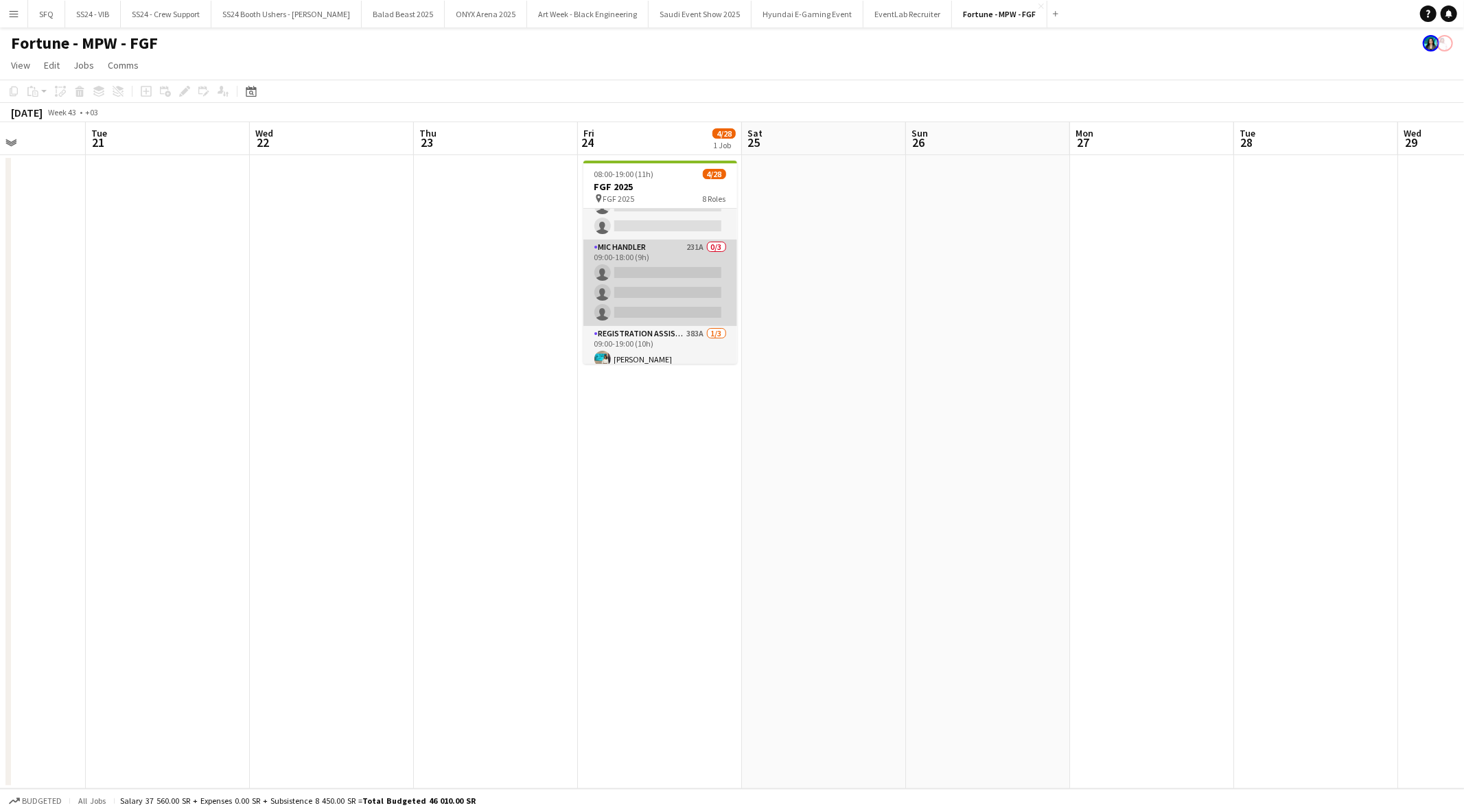
click at [616, 273] on app-card-role "Mic Handler 231A 0/3 09:00-18:00 (9h) single-neutral-actions single-neutral-act…" at bounding box center [660, 283] width 154 height 87
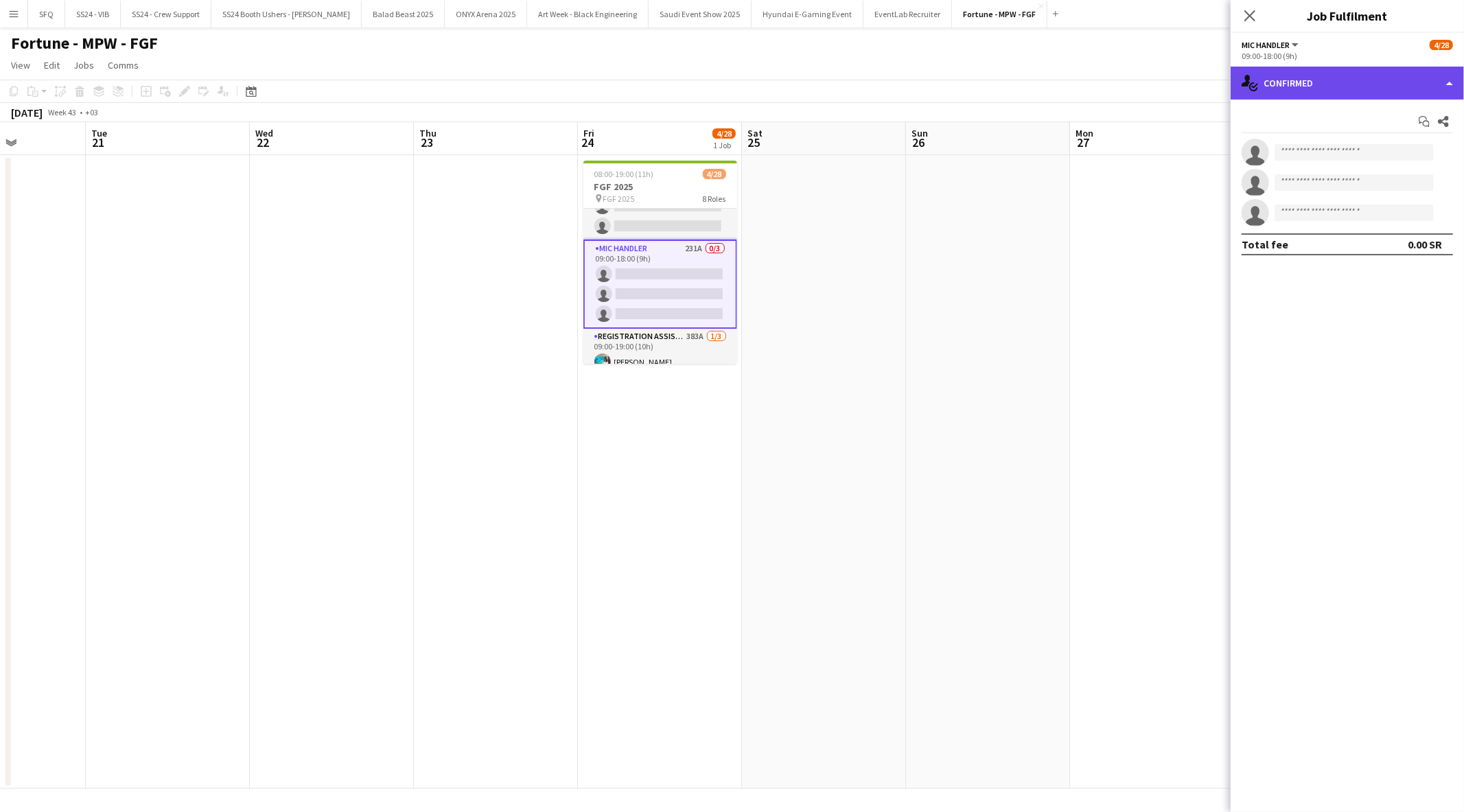
click at [1282, 72] on div "single-neutral-actions-check-2 Confirmed" at bounding box center [1347, 83] width 233 height 33
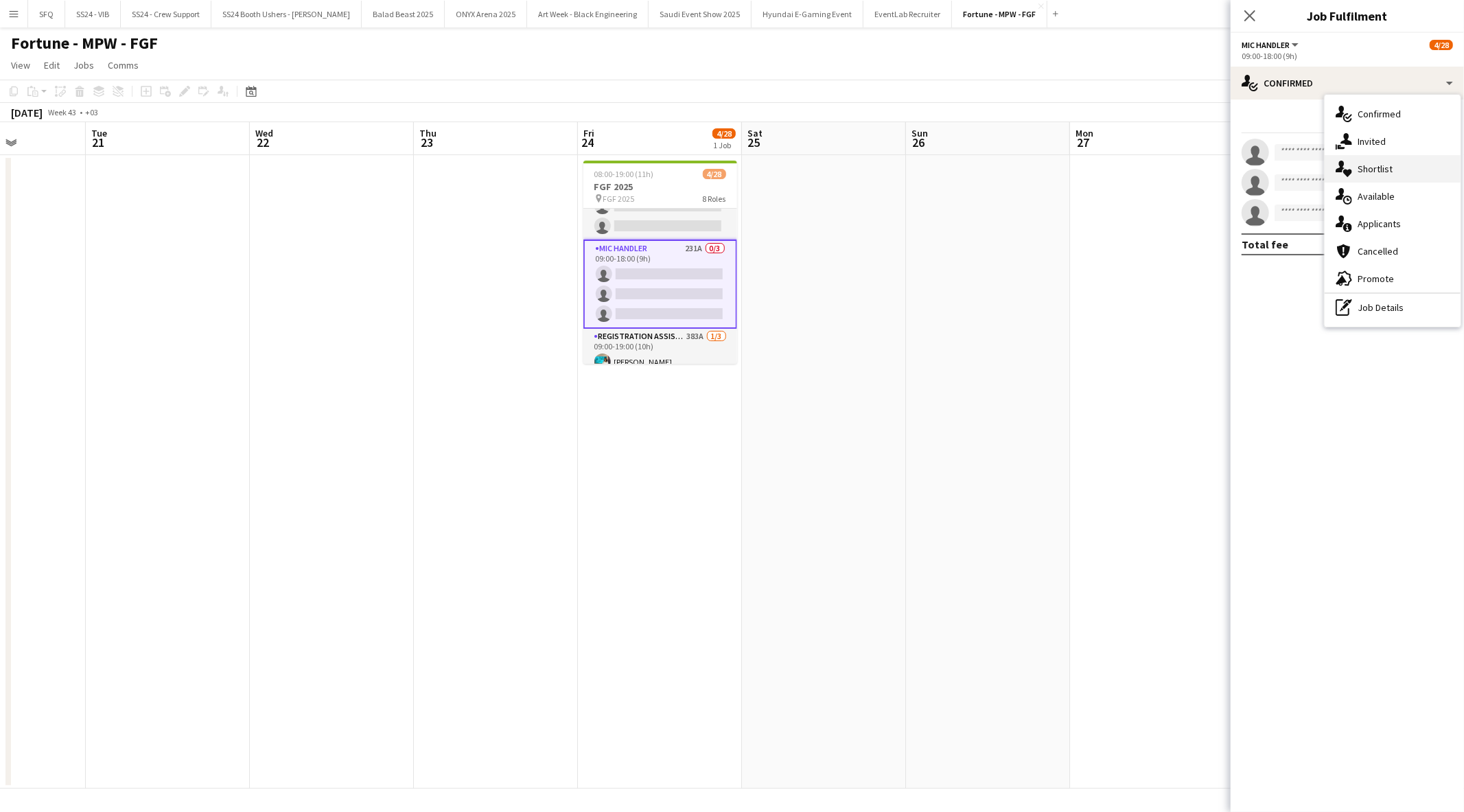
click at [1377, 172] on span "Shortlist" at bounding box center [1375, 169] width 35 height 13
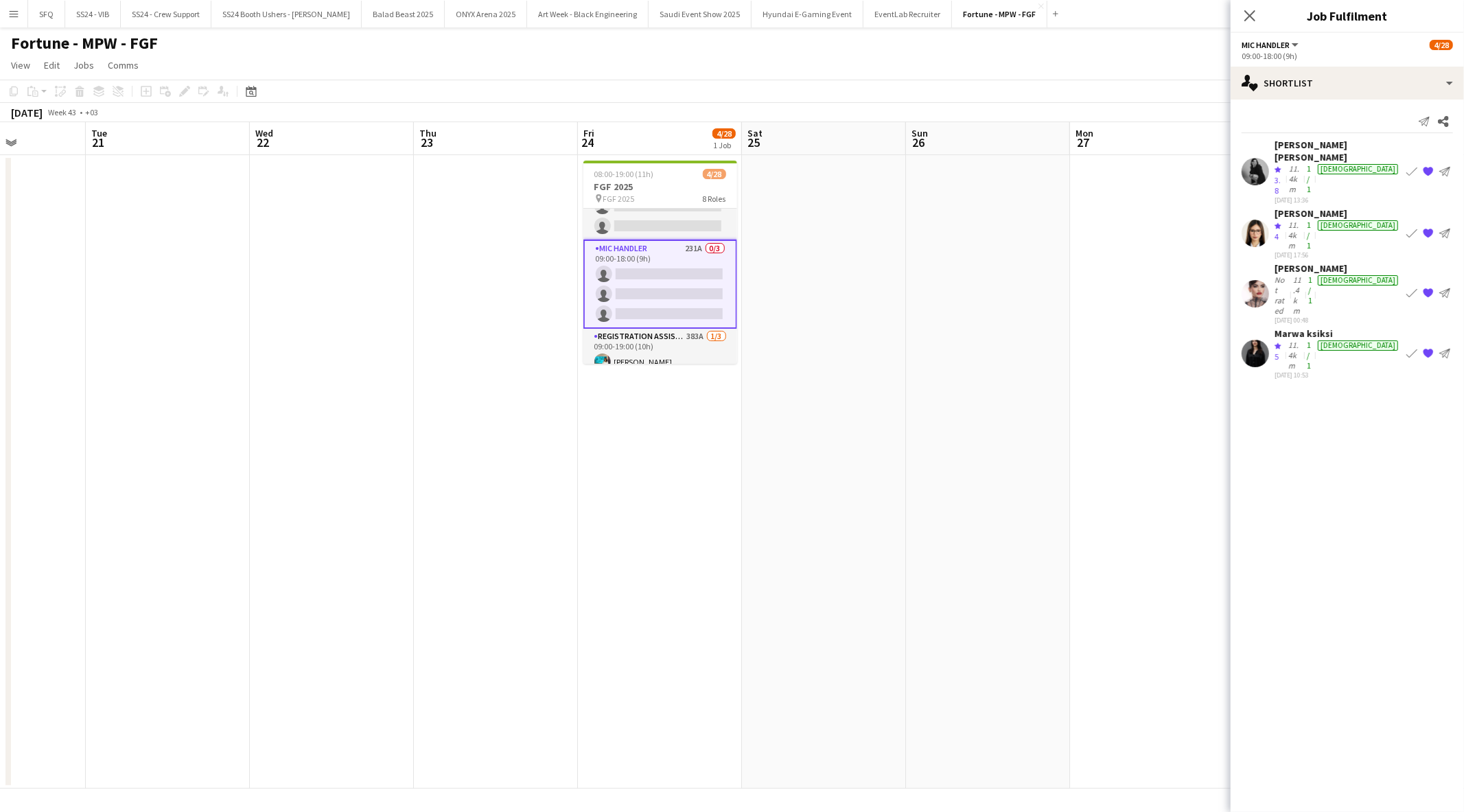
click at [1305, 163] on div "11.4km" at bounding box center [1295, 179] width 18 height 32
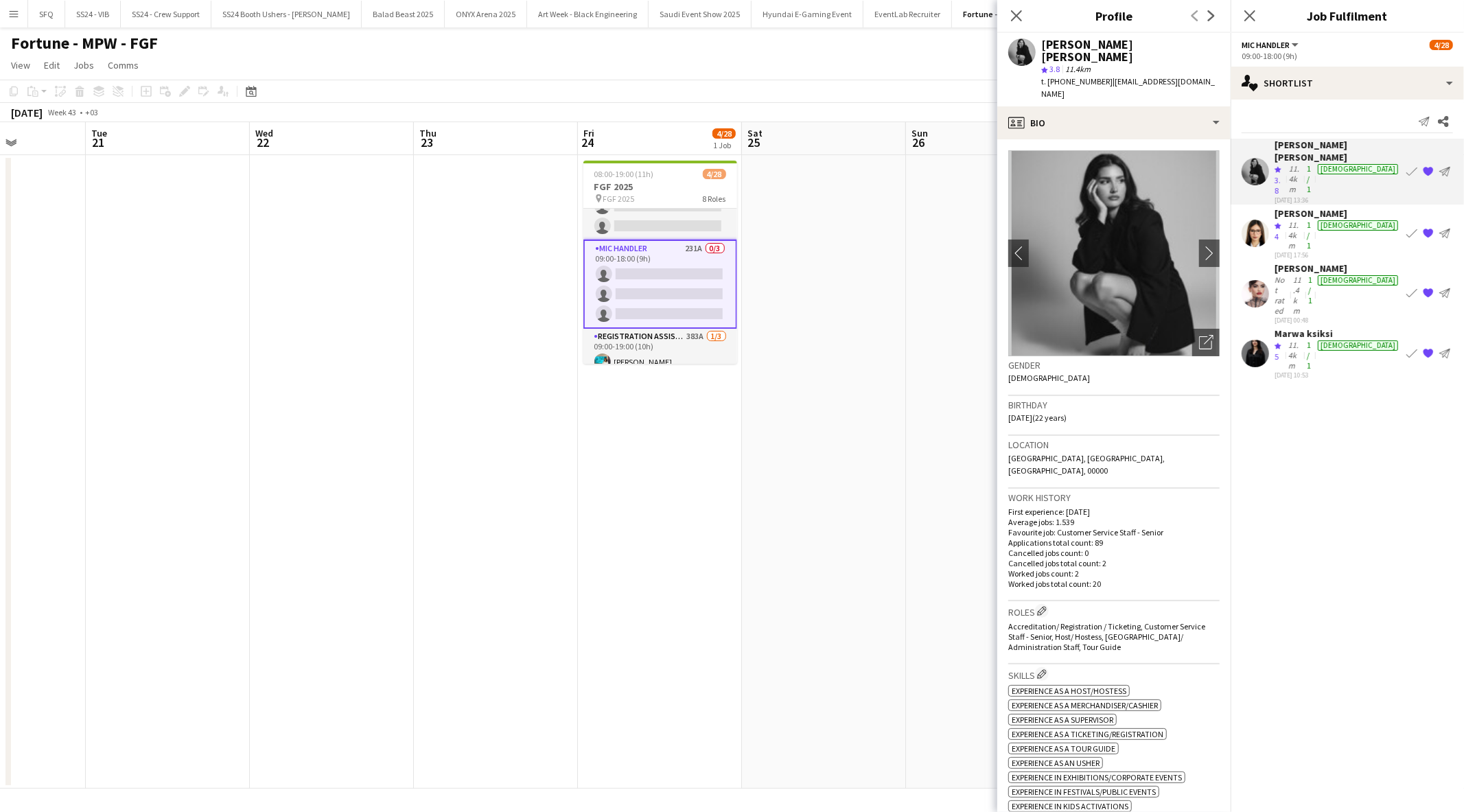
drag, startPoint x: 1305, startPoint y: 262, endPoint x: 1272, endPoint y: 252, distance: 34.5
drag, startPoint x: 1272, startPoint y: 252, endPoint x: 1350, endPoint y: 309, distance: 96.6
click at [1350, 309] on mat-expansion-panel "heart Shortlist Send notification Share Shadia Alex Crew rating 3.8 11.4km 1/1 …" at bounding box center [1347, 455] width 233 height 712
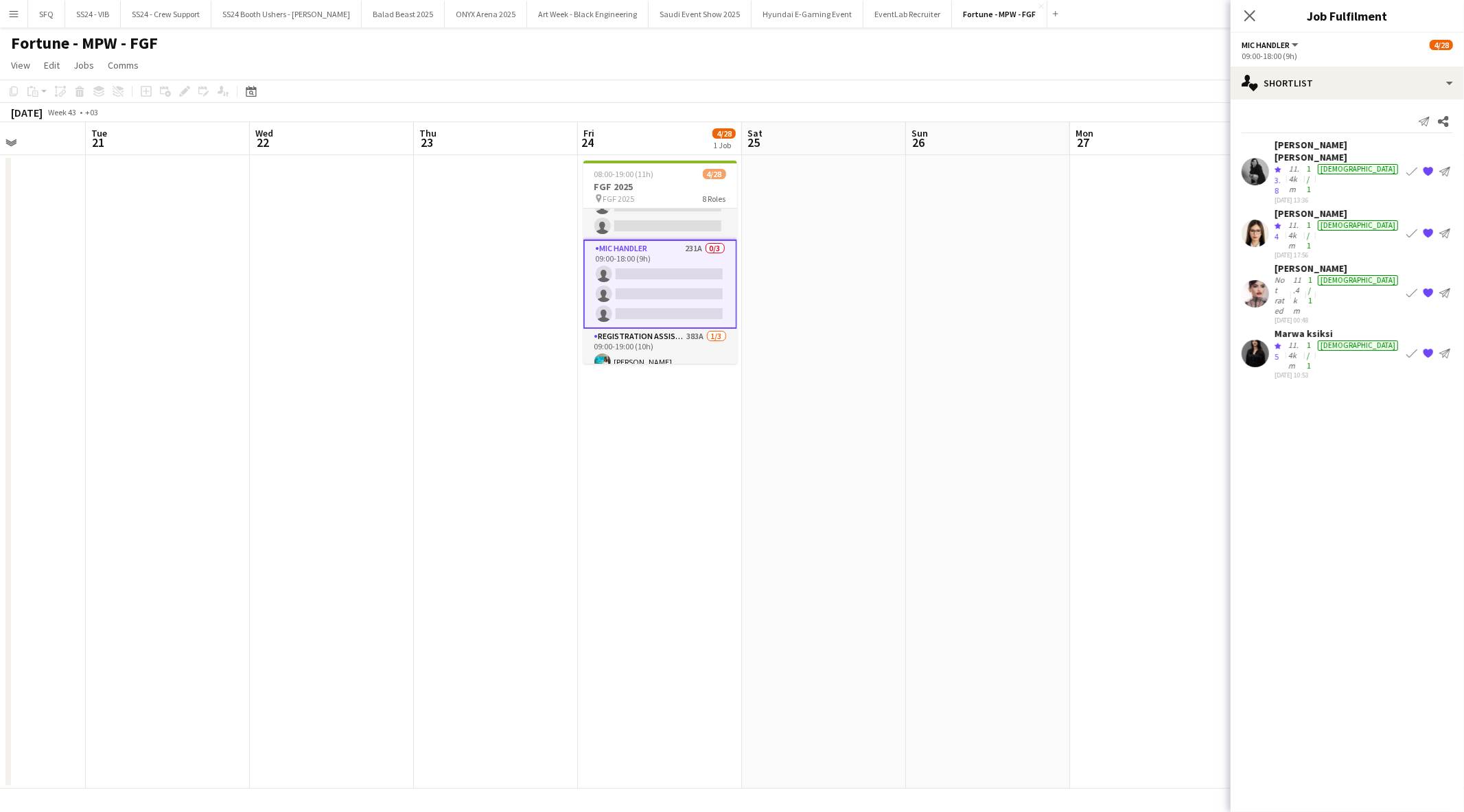
click at [1261, 340] on app-user-avatar at bounding box center [1255, 353] width 28 height 28
